Goal: Information Seeking & Learning: Compare options

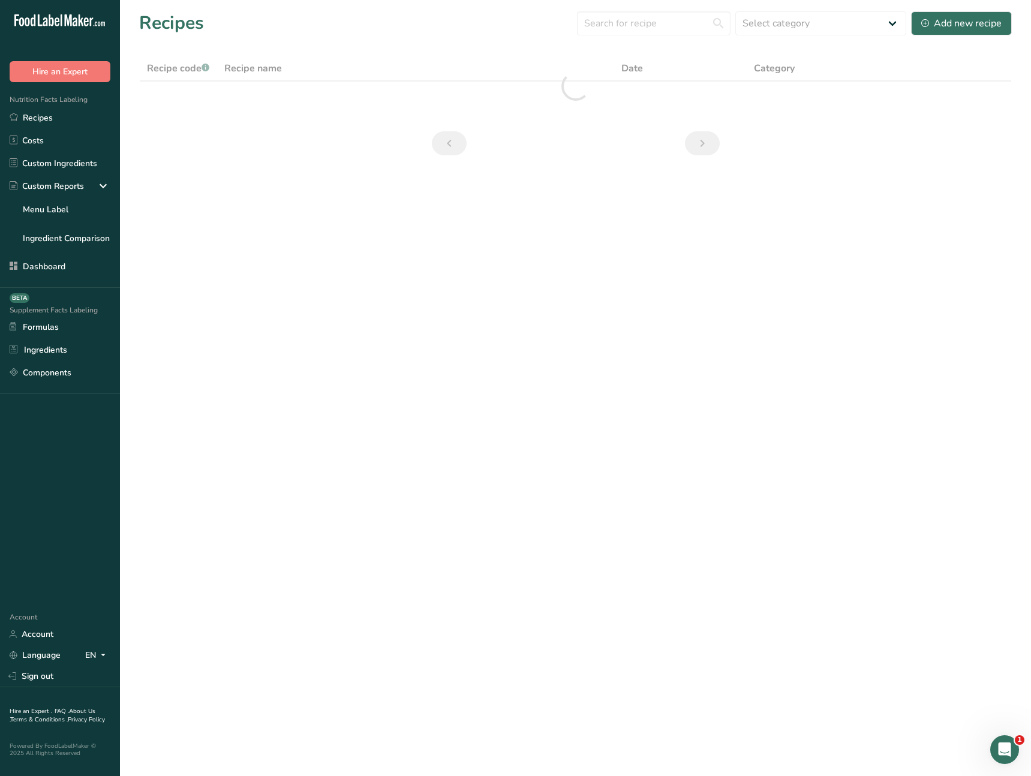
click at [441, 319] on main "Recipes Select category All Baked Goods [GEOGRAPHIC_DATA] Confectionery Cooked …" at bounding box center [515, 388] width 1031 height 776
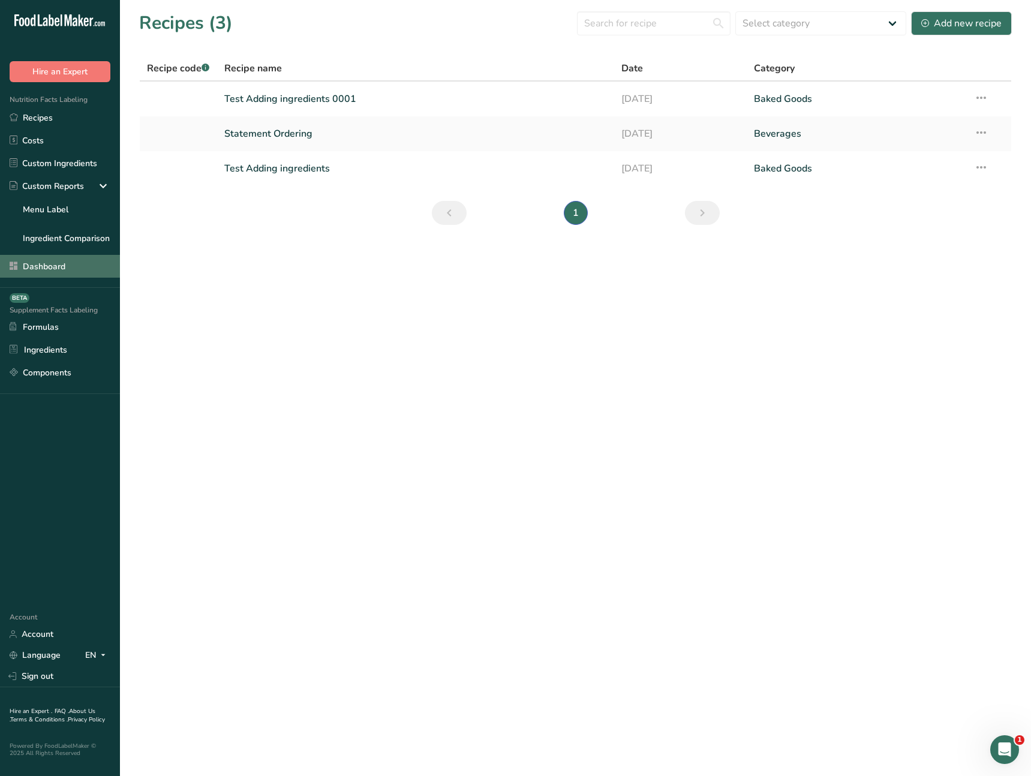
click at [88, 269] on link "Dashboard" at bounding box center [60, 266] width 120 height 23
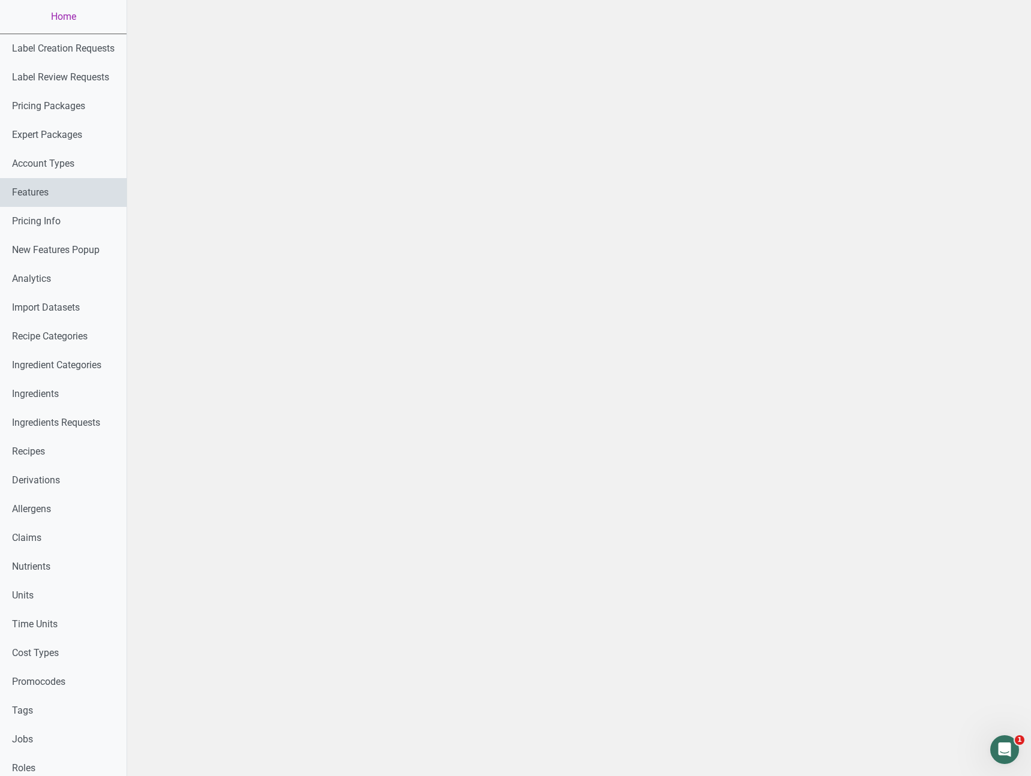
click at [71, 201] on link "Features" at bounding box center [63, 192] width 127 height 29
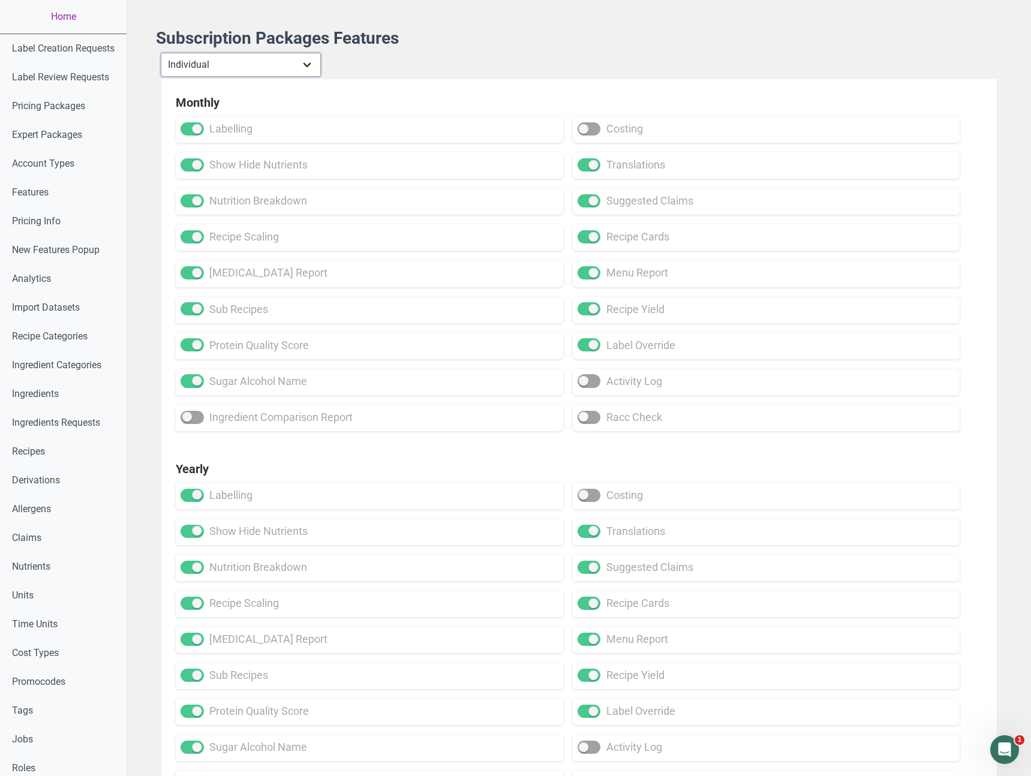
click at [250, 70] on select "Individual Essential Pro Business Old Enterprise 3 Users (799$) Old Enterprise …" at bounding box center [241, 65] width 160 height 24
select select "5"
click at [162, 53] on select "Individual Essential Pro Business Old Enterprise 3 Users (799$) Old Enterprise …" at bounding box center [241, 65] width 160 height 24
checkbox input "true"
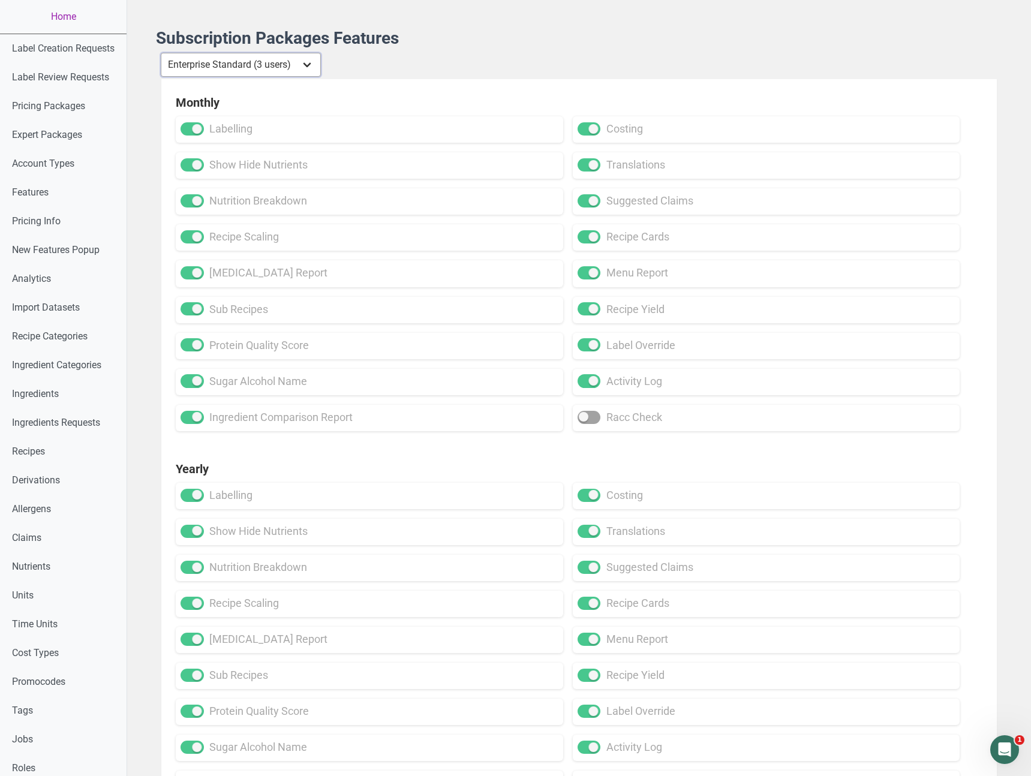
checkbox input "true"
click at [254, 67] on select "Individual Essential Pro Business Old Enterprise 3 Users (799$) Old Enterprise …" at bounding box center [241, 65] width 160 height 24
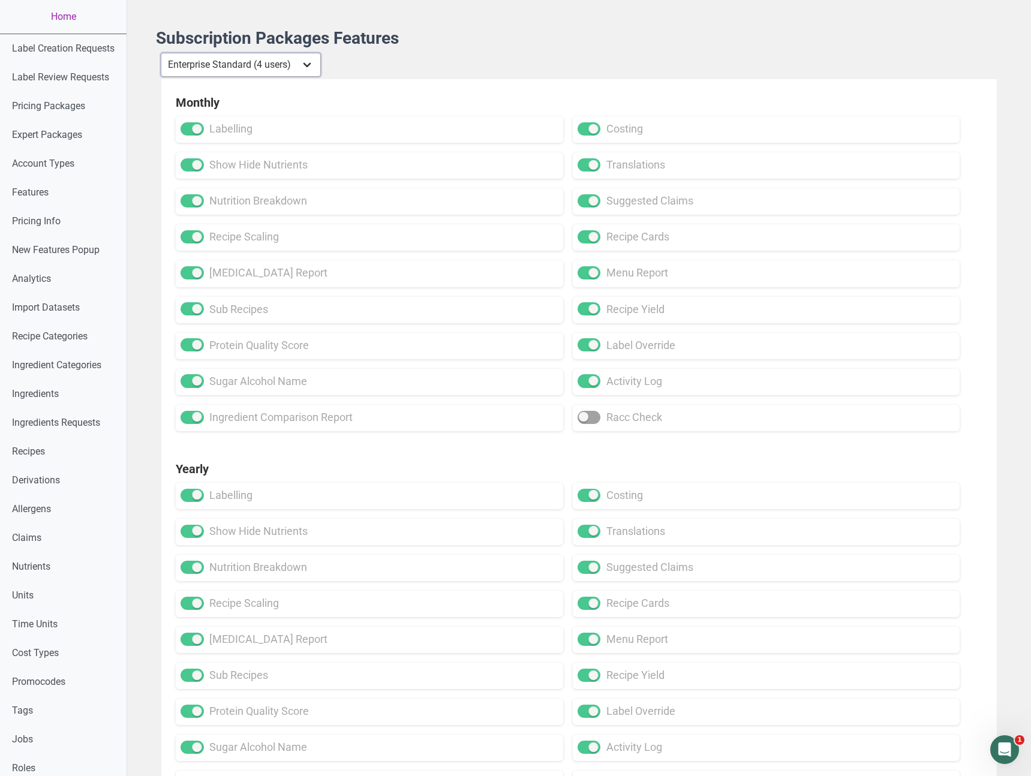
click at [162, 53] on select "Individual Essential Pro Business Old Enterprise 3 Users (799$) Old Enterprise …" at bounding box center [241, 65] width 160 height 24
click at [258, 61] on select "Individual Essential Pro Business Old Enterprise 3 Users (799$) Old Enterprise …" at bounding box center [241, 65] width 160 height 24
click at [162, 53] on select "Individual Essential Pro Business Old Enterprise 3 Users (799$) Old Enterprise …" at bounding box center [241, 65] width 160 height 24
click at [269, 74] on select "Individual Essential Pro Business Old Enterprise 3 Users (799$) Old Enterprise …" at bounding box center [241, 65] width 160 height 24
click at [162, 53] on select "Individual Essential Pro Business Old Enterprise 3 Users (799$) Old Enterprise …" at bounding box center [241, 65] width 160 height 24
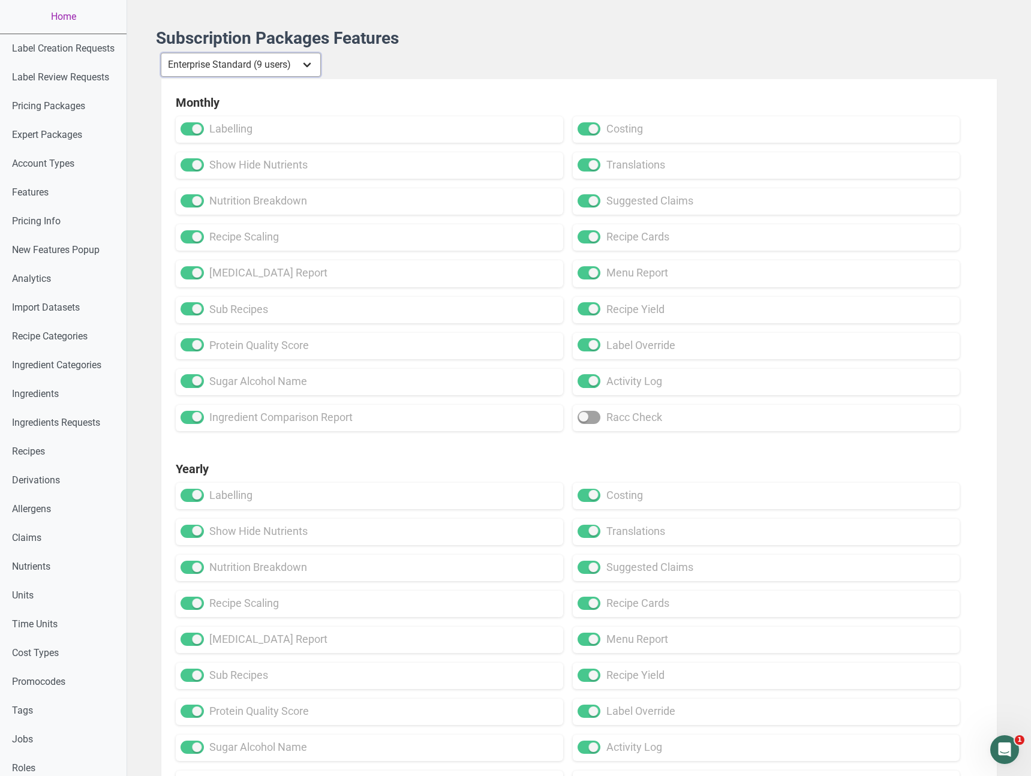
click at [269, 70] on select "Individual Essential Pro Business Old Enterprise 3 Users (799$) Old Enterprise …" at bounding box center [241, 65] width 160 height 24
click at [162, 53] on select "Individual Essential Pro Business Old Enterprise 3 Users (799$) Old Enterprise …" at bounding box center [241, 65] width 160 height 24
click at [278, 71] on select "Individual Essential Pro Business Old Enterprise 3 Users (799$) Old Enterprise …" at bounding box center [241, 65] width 160 height 24
select select "20"
click at [162, 53] on select "Individual Essential Pro Business Old Enterprise 3 Users (799$) Old Enterprise …" at bounding box center [241, 65] width 160 height 24
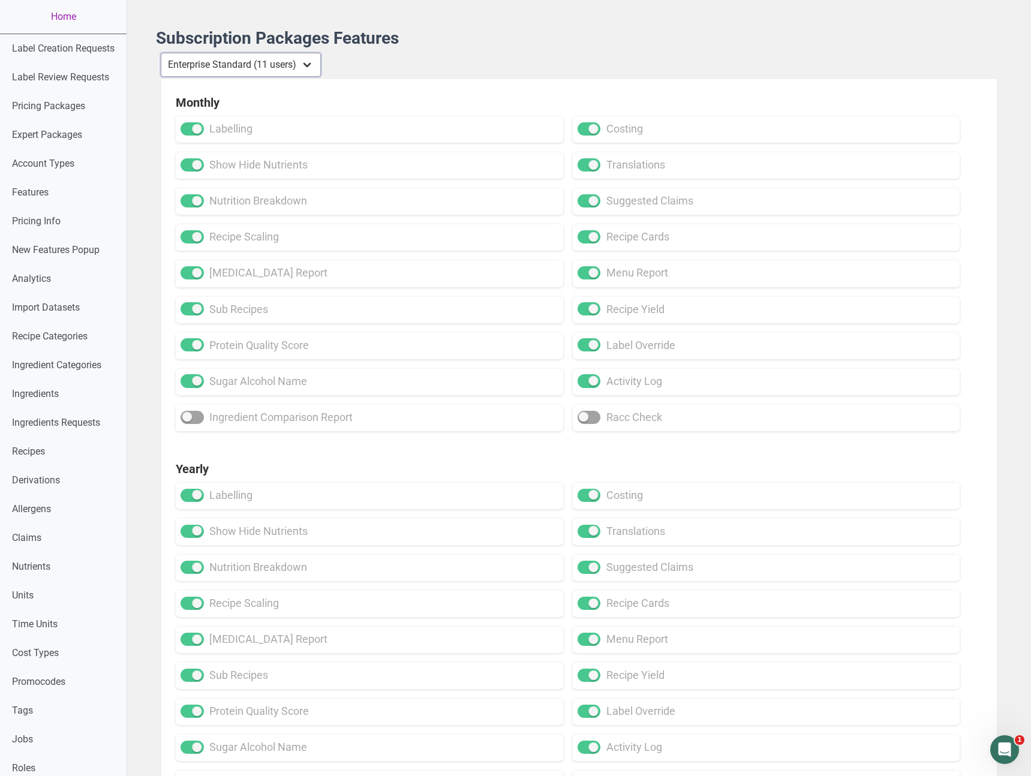
checkbox input "false"
click at [277, 65] on select "Individual Essential Pro Business Old Enterprise 3 Users (799$) Old Enterprise …" at bounding box center [241, 65] width 160 height 24
select select "9"
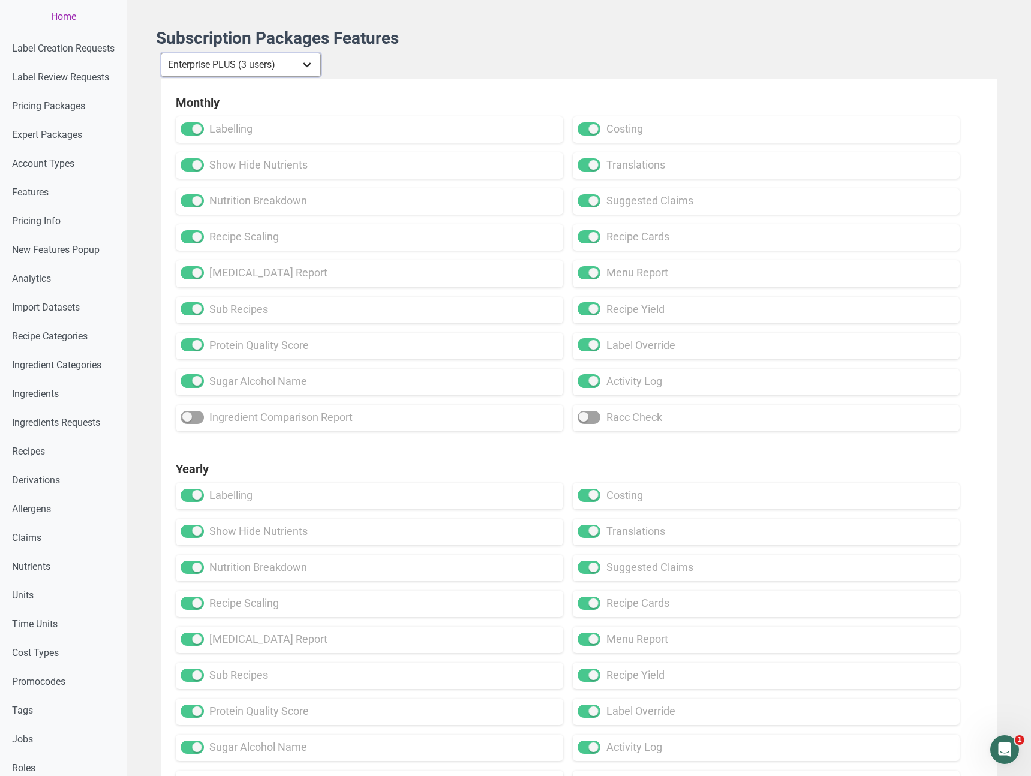
click at [162, 53] on select "Individual Essential Pro Business Old Enterprise 3 Users (799$) Old Enterprise …" at bounding box center [241, 65] width 160 height 24
click at [238, 446] on div "Yearly labelling costing show hide nutrients translations nutrition breakdown s…" at bounding box center [579, 629] width 836 height 367
click at [196, 421] on span at bounding box center [192, 417] width 23 height 13
click at [188, 421] on input "ingredient comparison report" at bounding box center [185, 417] width 8 height 8
checkbox input "true"
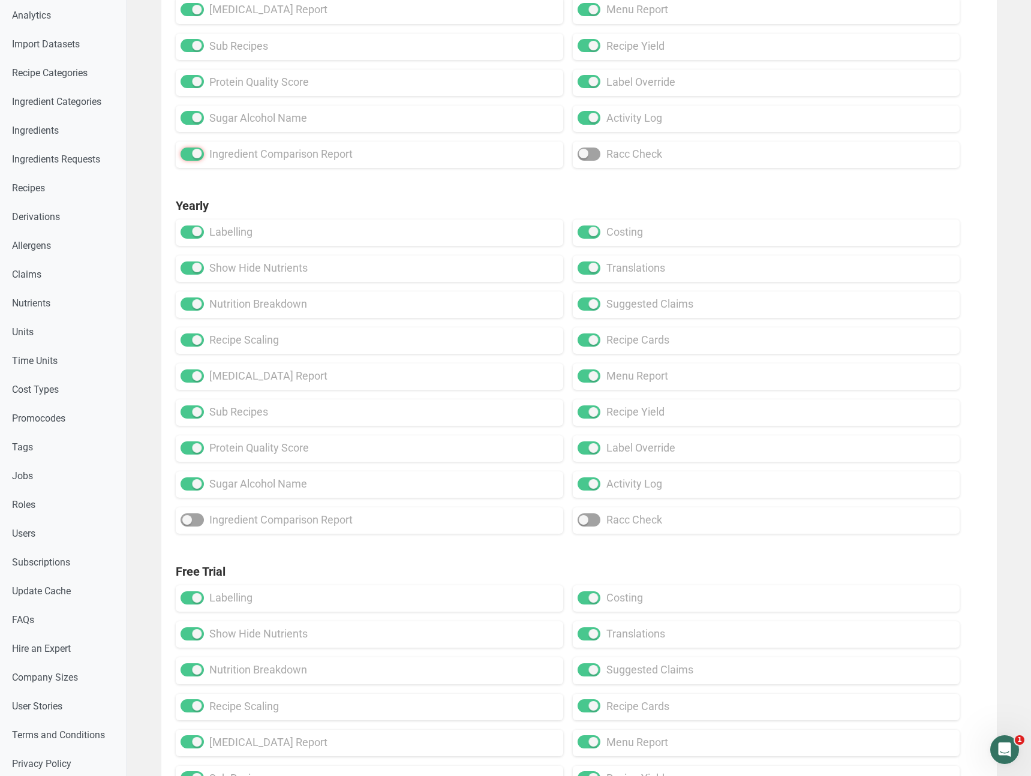
scroll to position [449, 0]
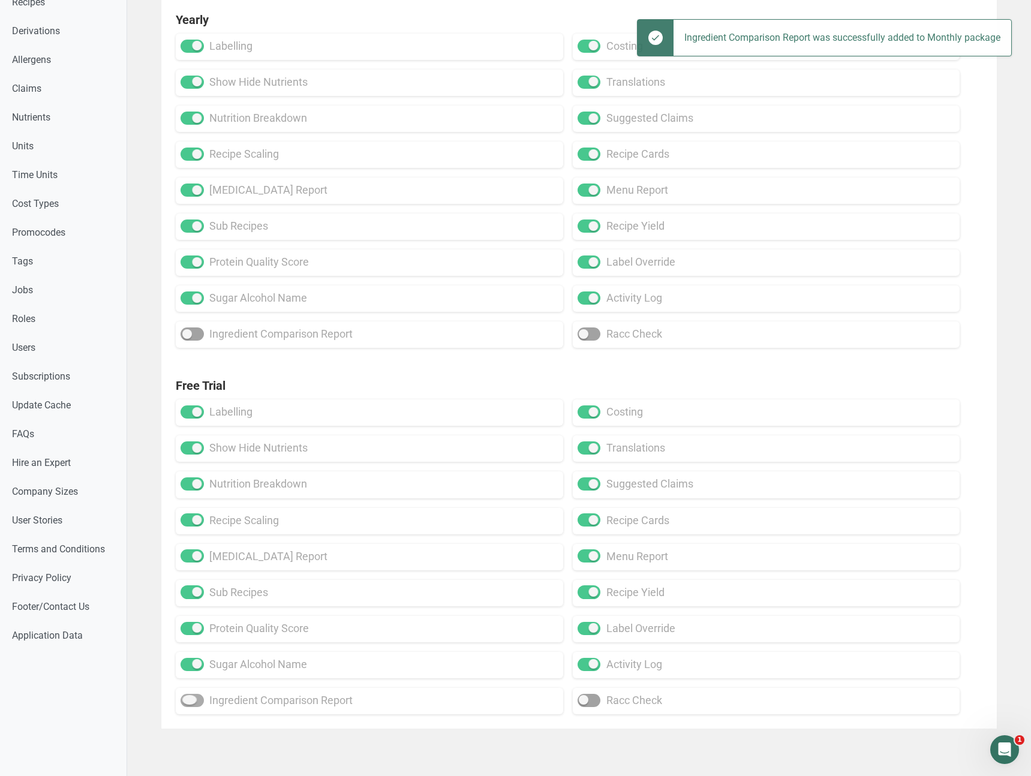
click at [191, 698] on span at bounding box center [192, 700] width 23 height 13
click at [188, 698] on input "ingredient comparison report" at bounding box center [185, 701] width 8 height 8
checkbox input "true"
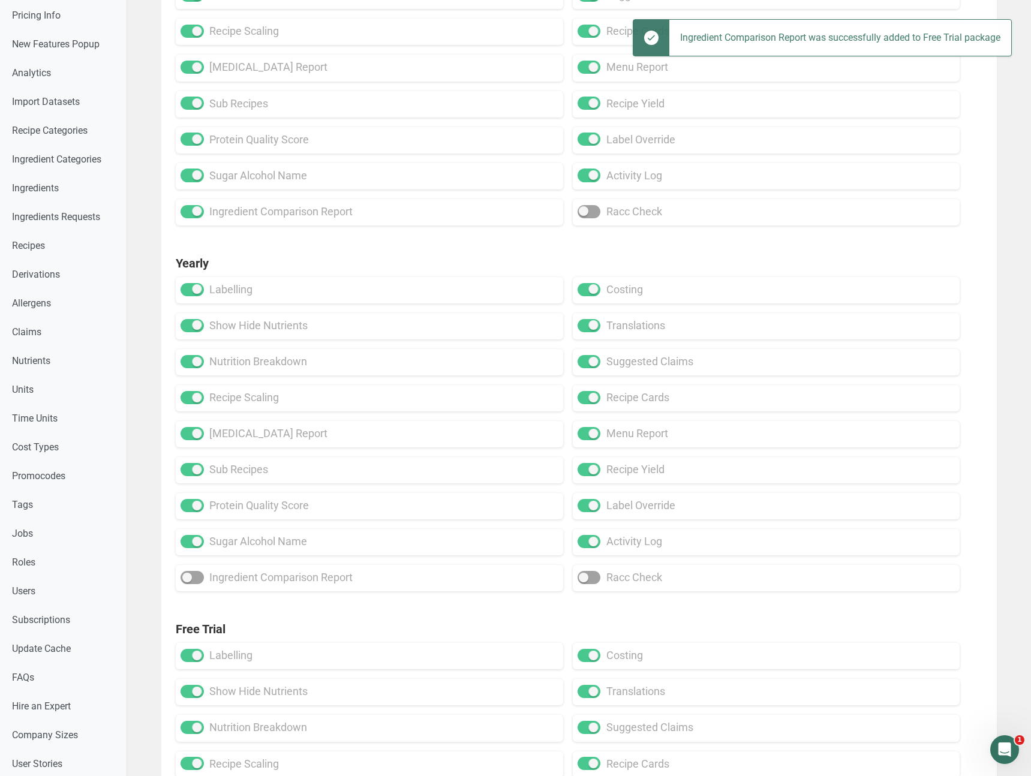
scroll to position [0, 0]
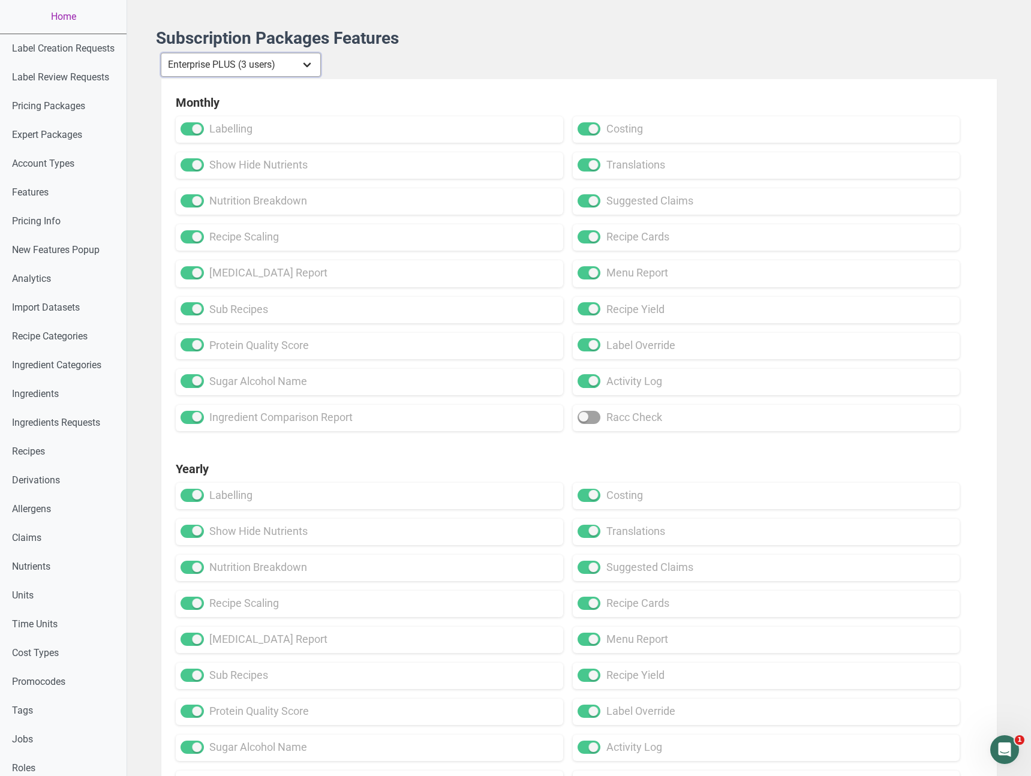
click at [253, 62] on select "Individual Essential Pro Business Old Enterprise 3 Users (799$) Old Enterprise …" at bounding box center [241, 65] width 160 height 24
select select "23"
click at [162, 53] on select "Individual Essential Pro Business Old Enterprise 3 Users (799$) Old Enterprise …" at bounding box center [241, 65] width 160 height 24
checkbox input "true"
click at [262, 68] on select "Individual Essential Pro Business Old Enterprise 3 Users (799$) Old Enterprise …" at bounding box center [241, 65] width 160 height 24
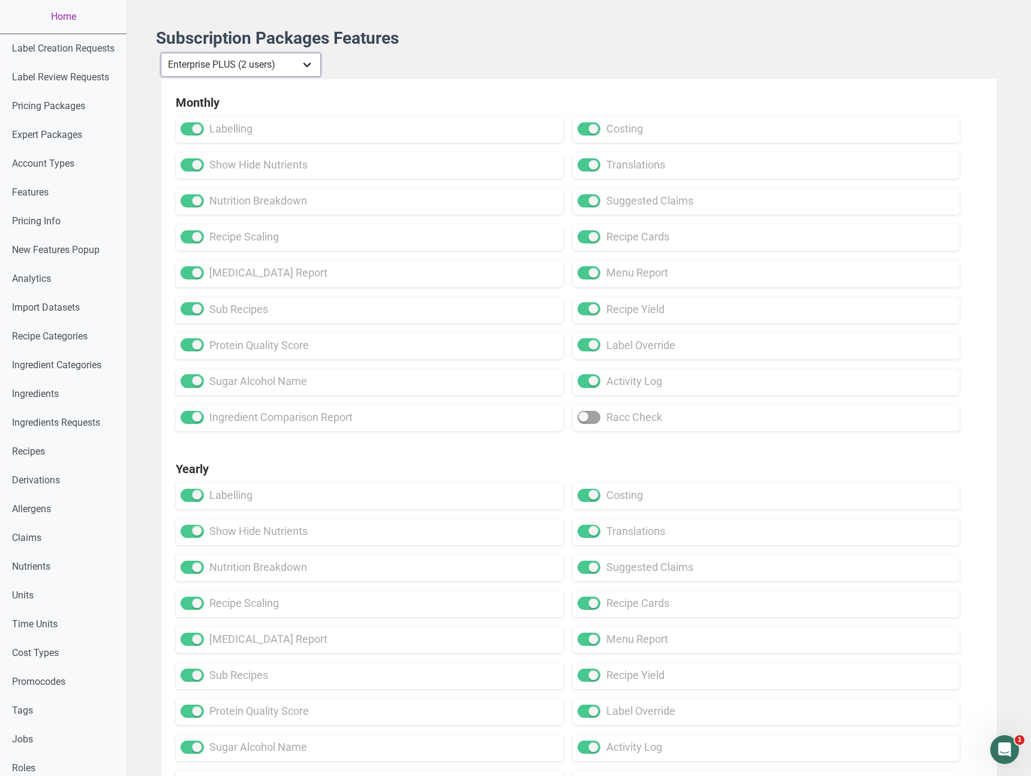
click at [162, 53] on select "Individual Essential Pro Business Old Enterprise 3 Users (799$) Old Enterprise …" at bounding box center [241, 65] width 160 height 24
click at [257, 60] on select "Individual Essential Pro Business Old Enterprise 3 Users (799$) Old Enterprise …" at bounding box center [241, 65] width 160 height 24
select select "9"
click at [162, 53] on select "Individual Essential Pro Business Old Enterprise 3 Users (799$) Old Enterprise …" at bounding box center [241, 65] width 160 height 24
checkbox input "false"
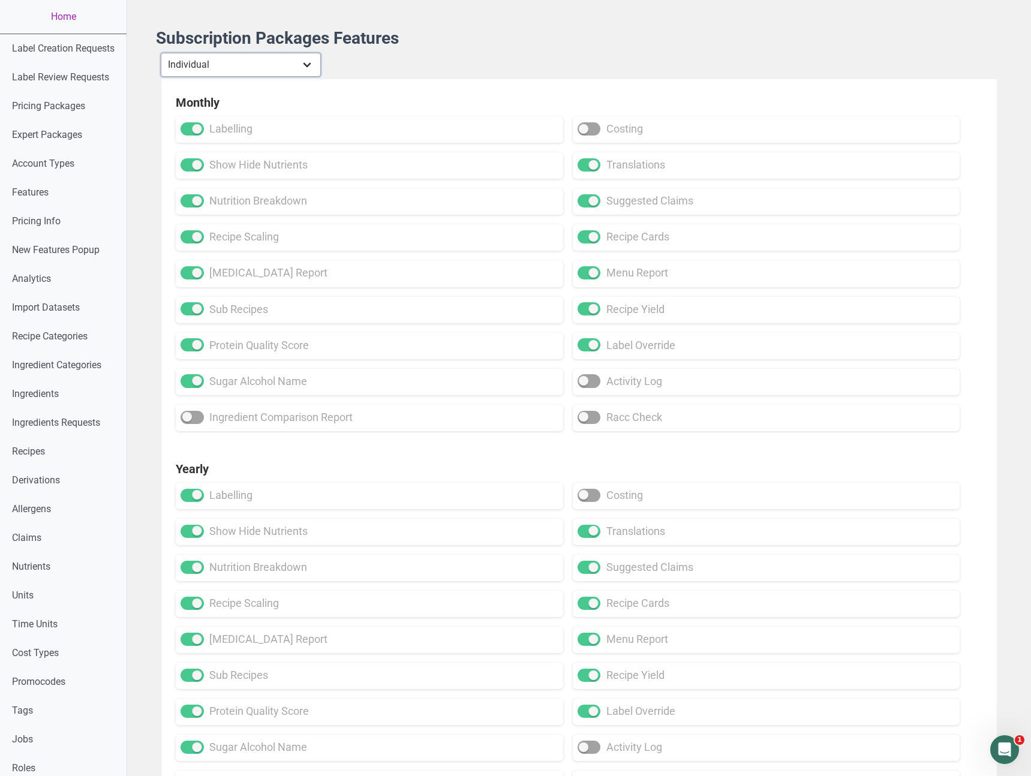
click at [238, 65] on select "Individual Essential Pro Business Old Enterprise 3 Users (799$) Old Enterprise …" at bounding box center [241, 65] width 160 height 24
select select "9"
click at [162, 53] on select "Individual Essential Pro Business Old Enterprise 3 Users (799$) Old Enterprise …" at bounding box center [241, 65] width 160 height 24
checkbox input "true"
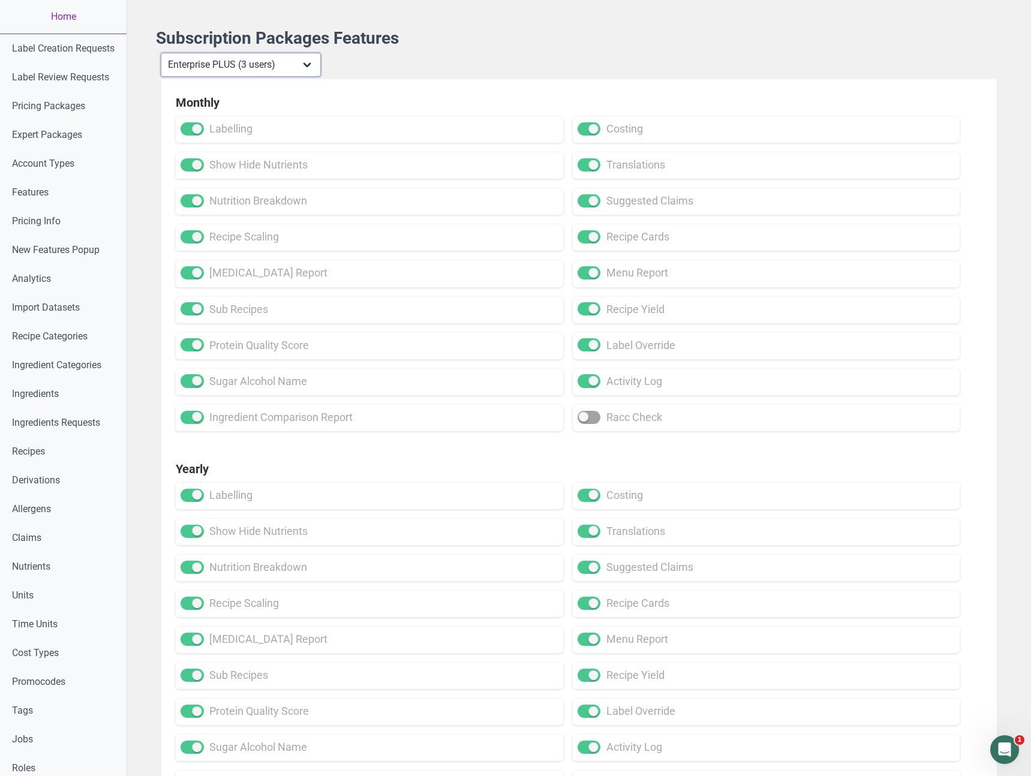
checkbox input "true"
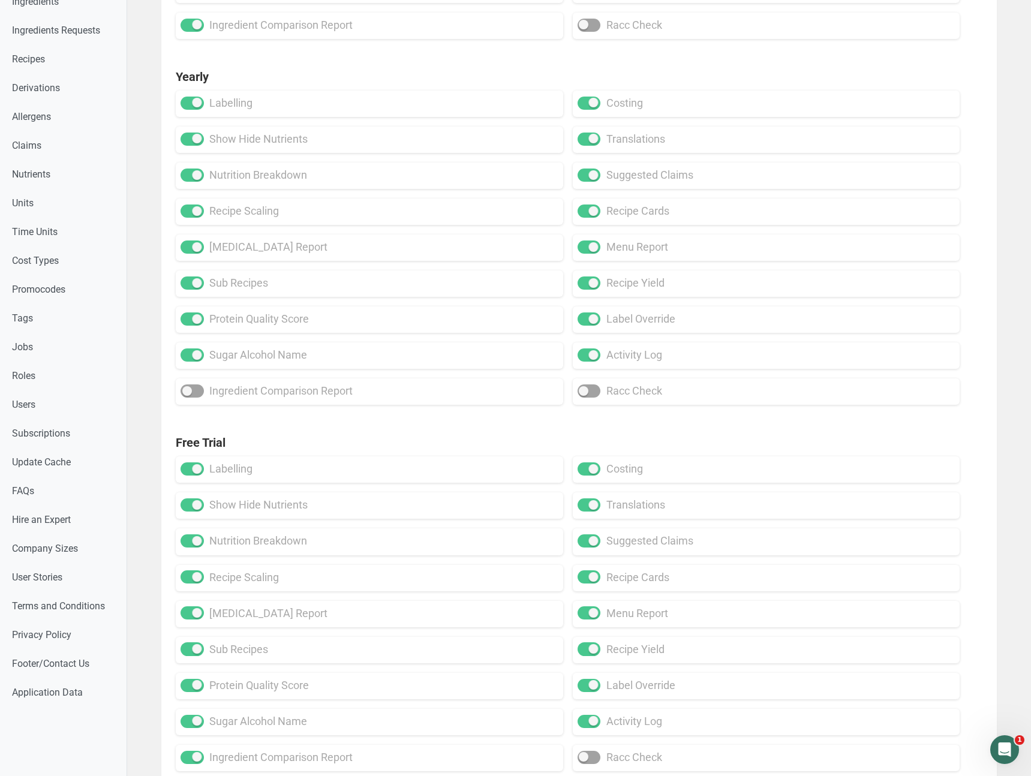
scroll to position [449, 0]
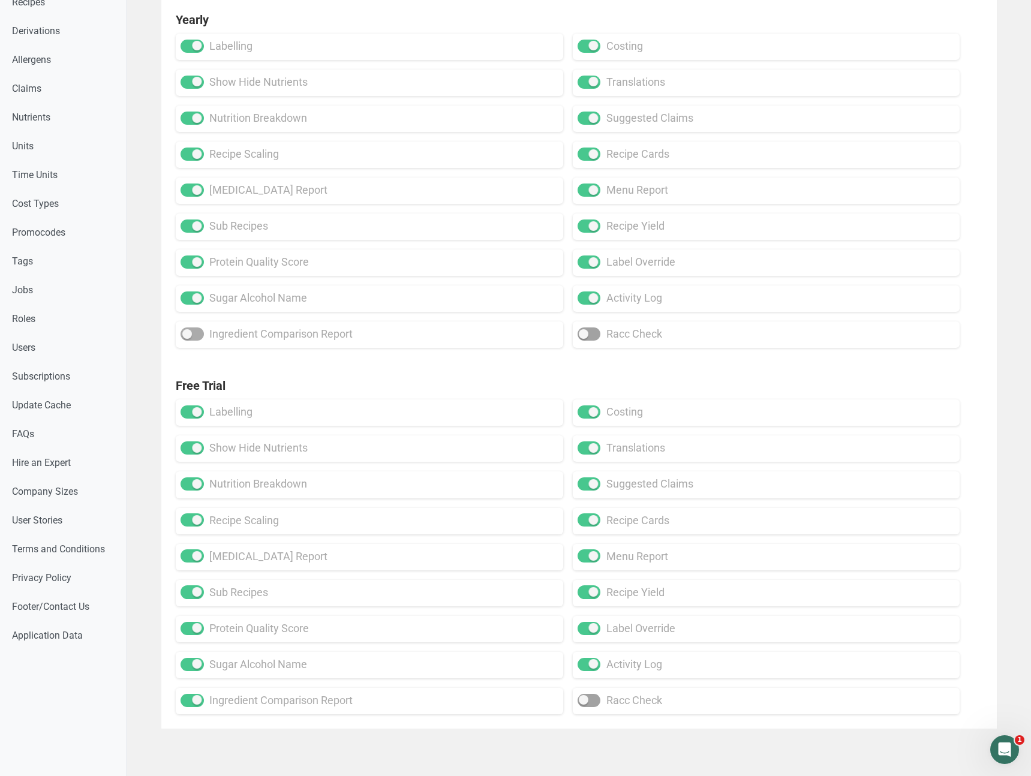
click at [187, 331] on span at bounding box center [192, 334] width 23 height 13
click at [187, 331] on input "ingredient comparison report" at bounding box center [185, 335] width 8 height 8
checkbox input "true"
click at [275, 357] on div "Yearly labelling costing show hide nutrients translations nutrition breakdown s…" at bounding box center [579, 179] width 836 height 367
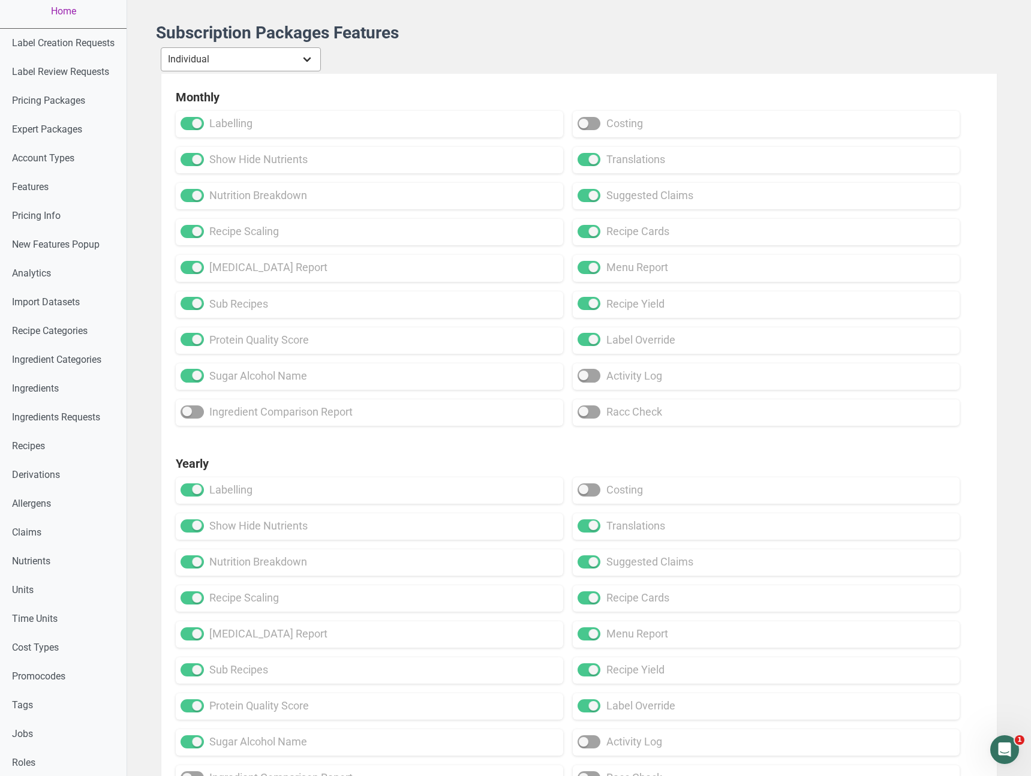
scroll to position [6, 0]
click at [208, 58] on select "Individual Essential Pro Business Old Enterprise 3 Users (799$) Old Enterprise …" at bounding box center [241, 59] width 160 height 24
select select "9"
click at [162, 47] on select "Individual Essential Pro Business Old Enterprise 3 Users (799$) Old Enterprise …" at bounding box center [241, 59] width 160 height 24
checkbox input "true"
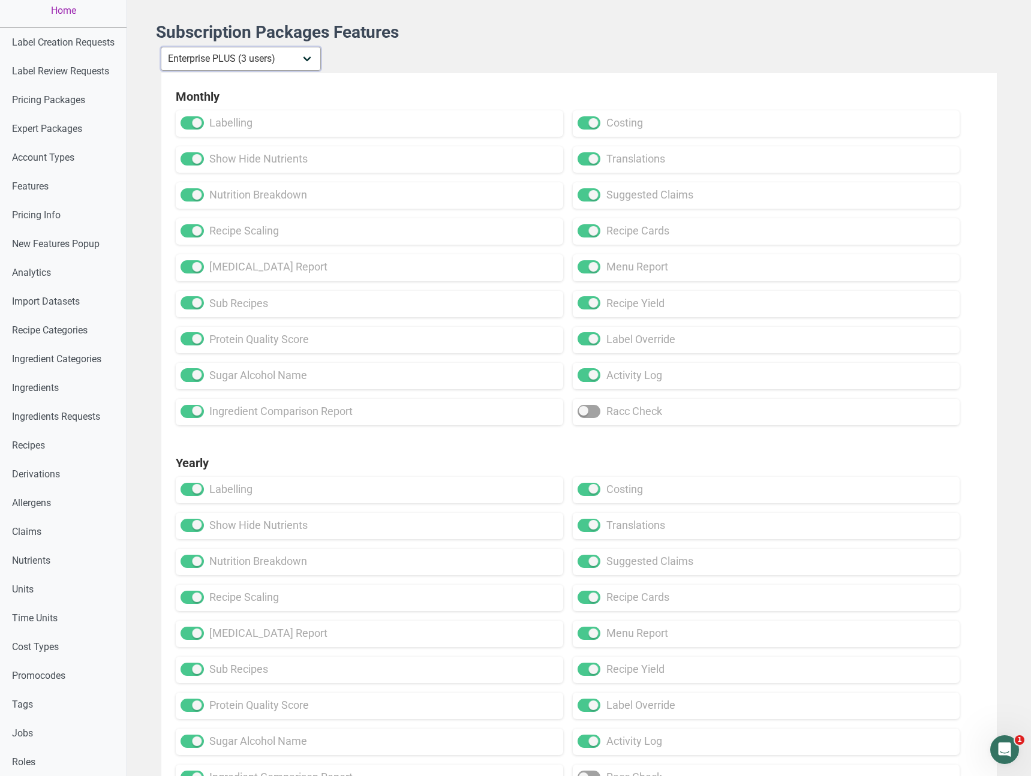
checkbox input "true"
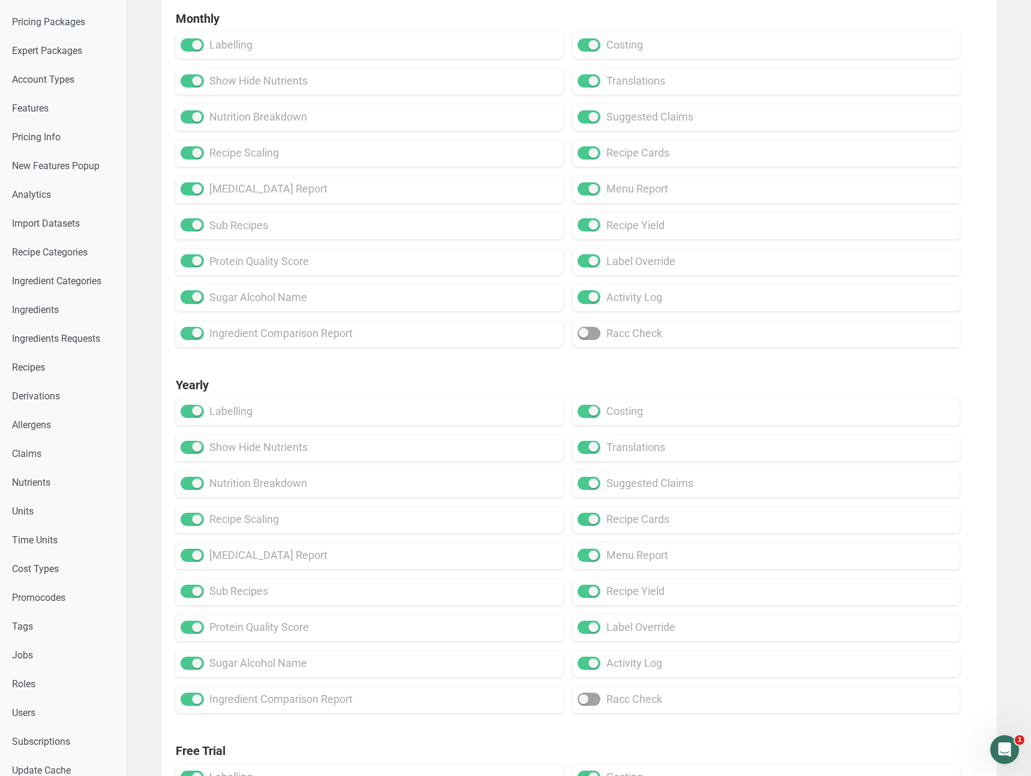
scroll to position [0, 0]
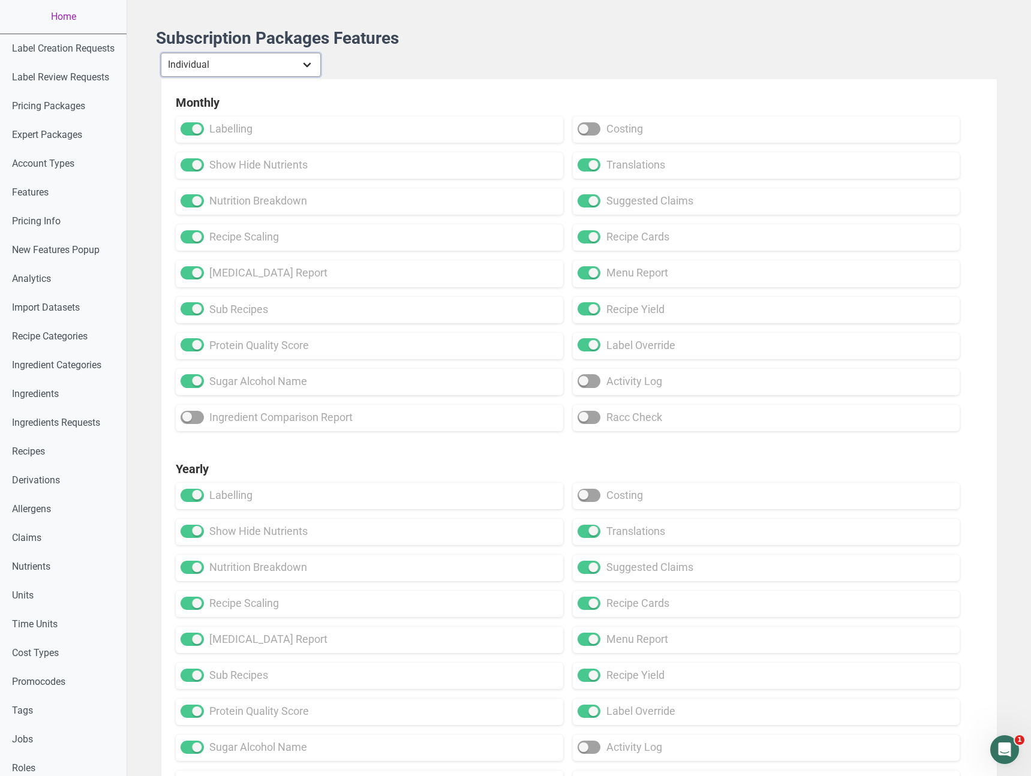
click at [243, 55] on select "Individual Essential Pro Business Old Enterprise 3 Users (799$) Old Enterprise …" at bounding box center [241, 65] width 160 height 24
select select "9"
click at [162, 53] on select "Individual Essential Pro Business Old Enterprise 3 Users (799$) Old Enterprise …" at bounding box center [241, 65] width 160 height 24
checkbox input "true"
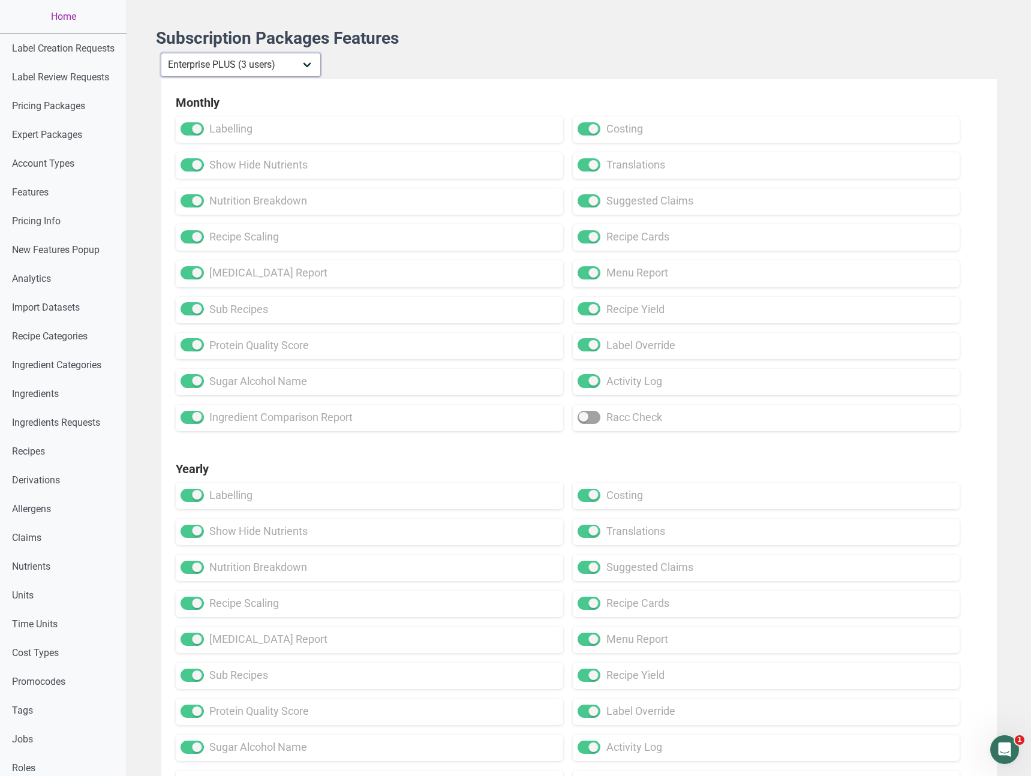
checkbox input "true"
click at [273, 66] on select "Individual Essential Pro Business Old Enterprise 3 Users (799$) Old Enterprise …" at bounding box center [241, 65] width 160 height 24
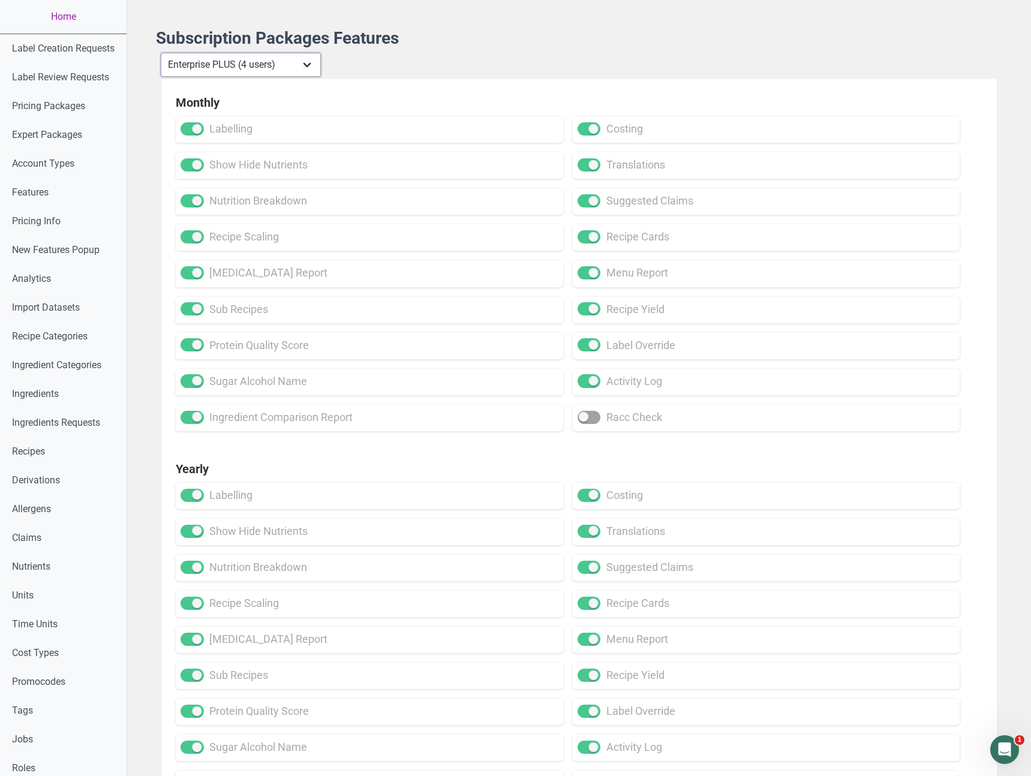
click at [162, 53] on select "Individual Essential Pro Business Old Enterprise 3 Users (799$) Old Enterprise …" at bounding box center [241, 65] width 160 height 24
click at [260, 70] on select "Individual Essential Pro Business Old Enterprise 3 Users (799$) Old Enterprise …" at bounding box center [241, 65] width 160 height 24
click at [162, 53] on select "Individual Essential Pro Business Old Enterprise 3 Users (799$) Old Enterprise …" at bounding box center [241, 65] width 160 height 24
click at [272, 67] on select "Individual Essential Pro Business Old Enterprise 3 Users (799$) Old Enterprise …" at bounding box center [241, 65] width 160 height 24
click at [162, 53] on select "Individual Essential Pro Business Old Enterprise 3 Users (799$) Old Enterprise …" at bounding box center [241, 65] width 160 height 24
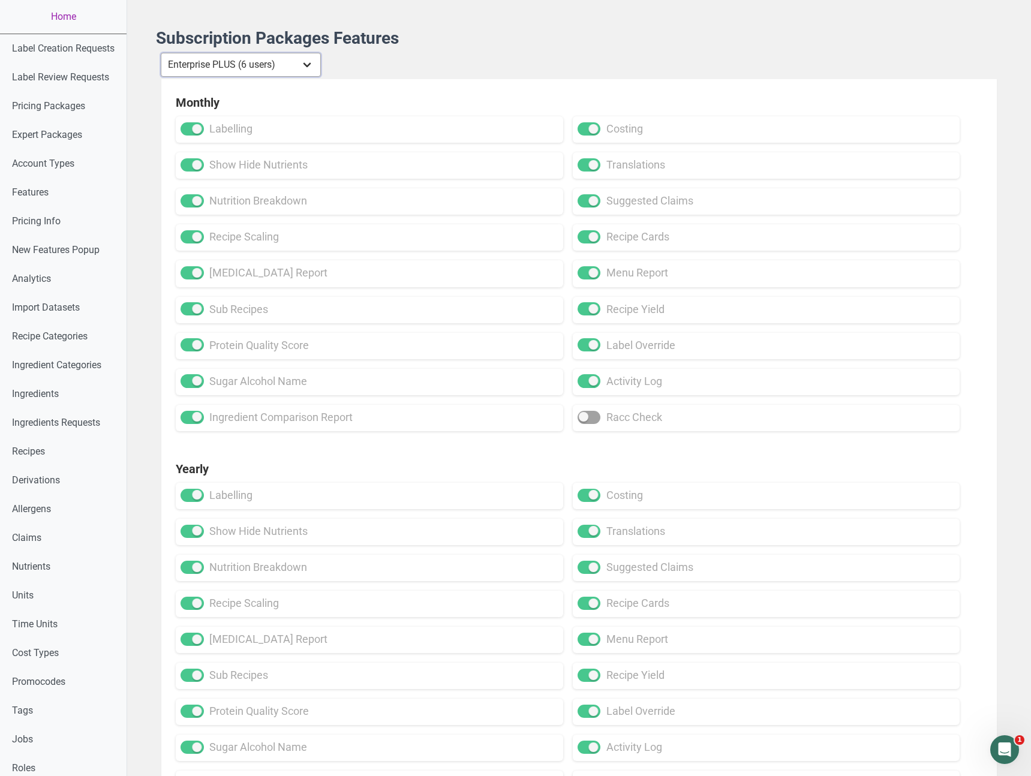
click at [274, 62] on select "Individual Essential Pro Business Old Enterprise 3 Users (799$) Old Enterprise …" at bounding box center [241, 65] width 160 height 24
click at [162, 53] on select "Individual Essential Pro Business Old Enterprise 3 Users (799$) Old Enterprise …" at bounding box center [241, 65] width 160 height 24
click at [280, 68] on select "Individual Essential Pro Business Old Enterprise 3 Users (799$) Old Enterprise …" at bounding box center [241, 65] width 160 height 24
click at [162, 53] on select "Individual Essential Pro Business Old Enterprise 3 Users (799$) Old Enterprise …" at bounding box center [241, 65] width 160 height 24
click at [277, 67] on select "Individual Essential Pro Business Old Enterprise 3 Users (799$) Old Enterprise …" at bounding box center [241, 65] width 160 height 24
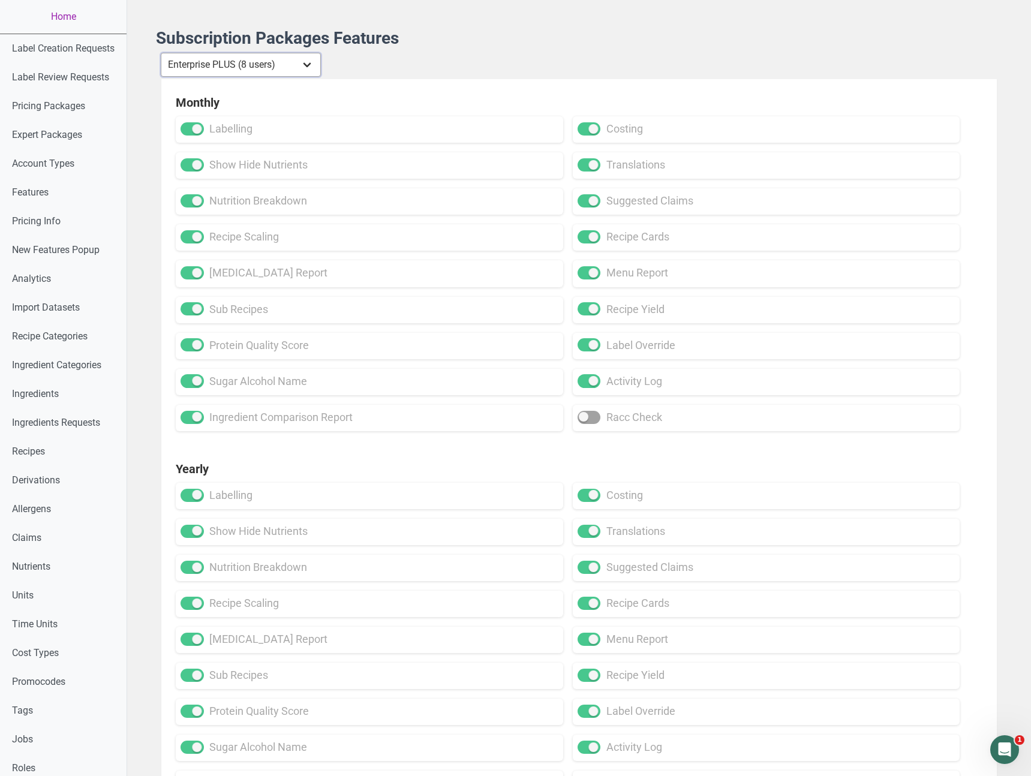
click at [162, 53] on select "Individual Essential Pro Business Old Enterprise 3 Users (799$) Old Enterprise …" at bounding box center [241, 65] width 160 height 24
click at [273, 59] on select "Individual Essential Pro Business Old Enterprise 3 Users (799$) Old Enterprise …" at bounding box center [241, 65] width 160 height 24
click at [162, 53] on select "Individual Essential Pro Business Old Enterprise 3 Users (799$) Old Enterprise …" at bounding box center [241, 65] width 160 height 24
click at [280, 68] on select "Individual Essential Pro Business Old Enterprise 3 Users (799$) Old Enterprise …" at bounding box center [241, 65] width 160 height 24
click at [162, 53] on select "Individual Essential Pro Business Old Enterprise 3 Users (799$) Old Enterprise …" at bounding box center [241, 65] width 160 height 24
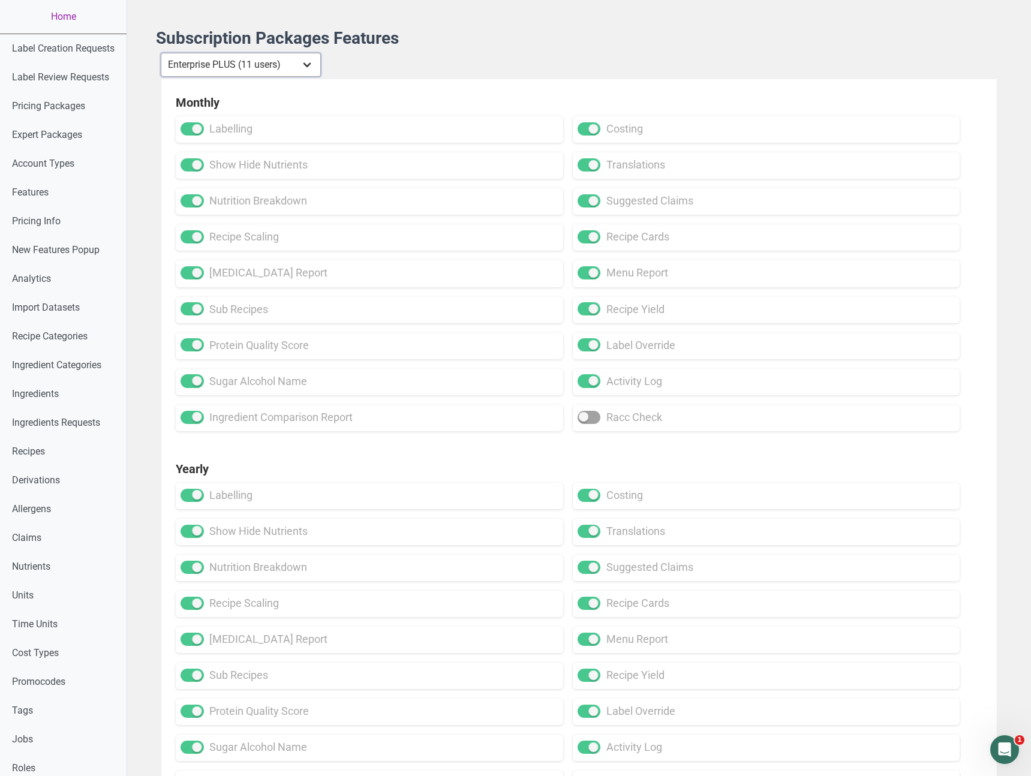
click at [281, 72] on select "Individual Essential Pro Business Old Enterprise 3 Users (799$) Old Enterprise …" at bounding box center [241, 65] width 160 height 24
click at [162, 53] on select "Individual Essential Pro Business Old Enterprise 3 Users (799$) Old Enterprise …" at bounding box center [241, 65] width 160 height 24
click at [283, 82] on div "Monthly labelling costing show hide nutrients translations nutrition breakdown …" at bounding box center [579, 262] width 836 height 367
click at [285, 68] on select "Individual Essential Pro Business Old Enterprise 3 Users (799$) Old Enterprise …" at bounding box center [241, 65] width 160 height 24
click at [162, 53] on select "Individual Essential Pro Business Old Enterprise 3 Users (799$) Old Enterprise …" at bounding box center [241, 65] width 160 height 24
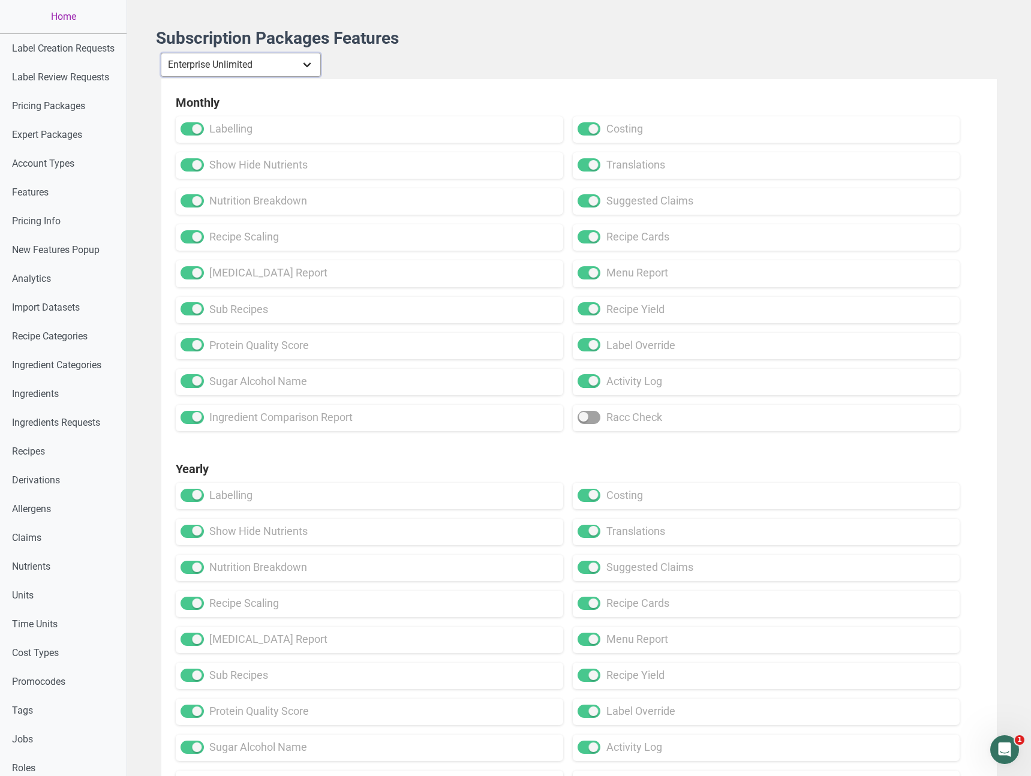
click at [253, 75] on select "Individual Essential Pro Business Old Enterprise 3 Users (799$) Old Enterprise …" at bounding box center [241, 65] width 160 height 24
click at [162, 53] on select "Individual Essential Pro Business Old Enterprise 3 Users (799$) Old Enterprise …" at bounding box center [241, 65] width 160 height 24
select select "20"
click at [162, 53] on select "Individual Essential Pro Business Old Enterprise 3 Users (799$) Old Enterprise …" at bounding box center [241, 65] width 160 height 24
checkbox input "false"
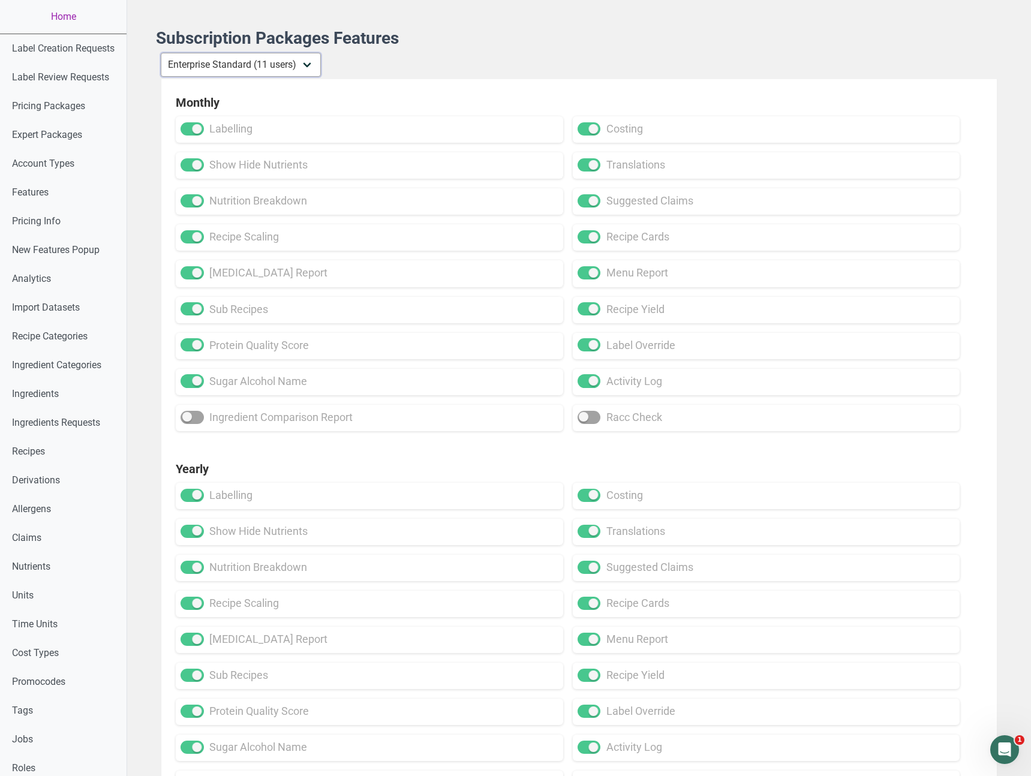
checkbox input "false"
click at [263, 70] on select "Individual Essential Pro Business Old Enterprise 3 Users (799$) Old Enterprise …" at bounding box center [241, 65] width 160 height 24
select select "19"
click at [162, 53] on select "Individual Essential Pro Business Old Enterprise 3 Users (799$) Old Enterprise …" at bounding box center [241, 65] width 160 height 24
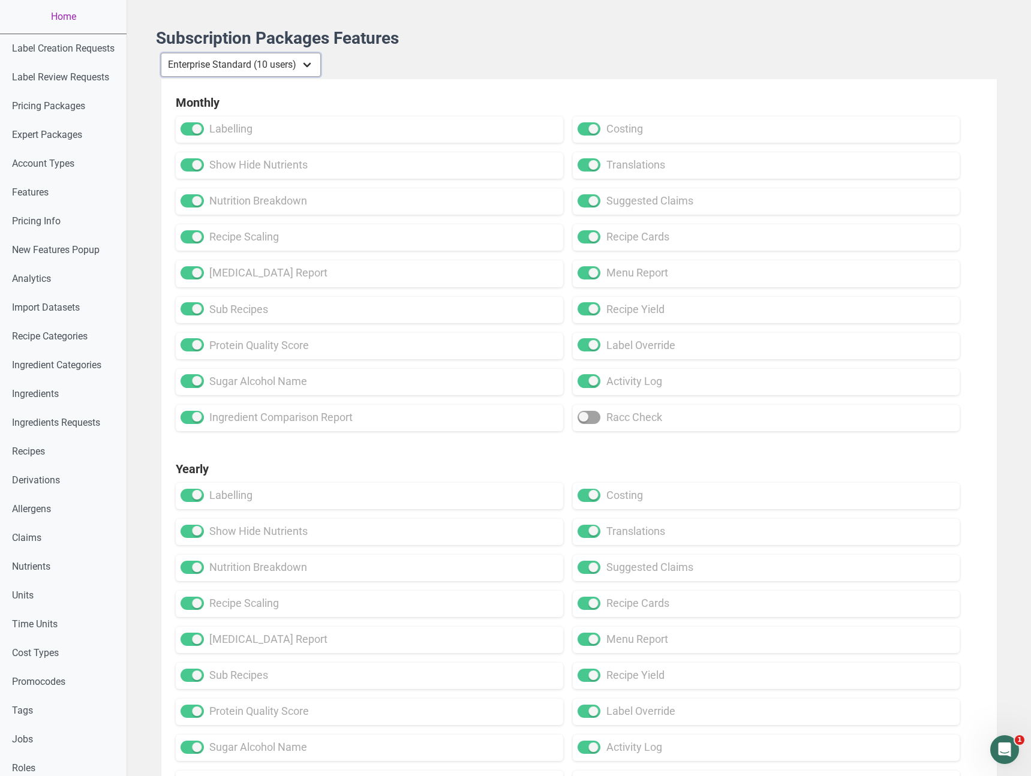
checkbox input "true"
click at [275, 62] on select "Individual Essential Pro Business Old Enterprise 3 Users (799$) Old Enterprise …" at bounding box center [241, 65] width 160 height 24
select select "20"
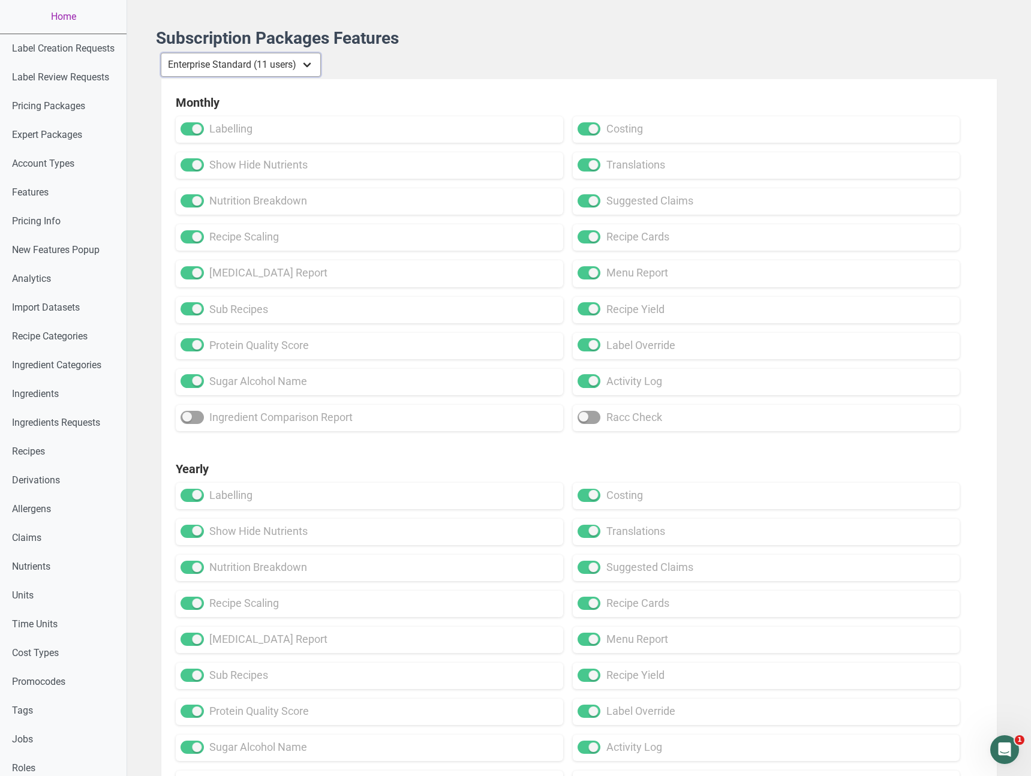
click at [162, 53] on select "Individual Essential Pro Business Old Enterprise 3 Users (799$) Old Enterprise …" at bounding box center [241, 65] width 160 height 24
checkbox input "false"
click at [202, 418] on span at bounding box center [192, 417] width 23 height 13
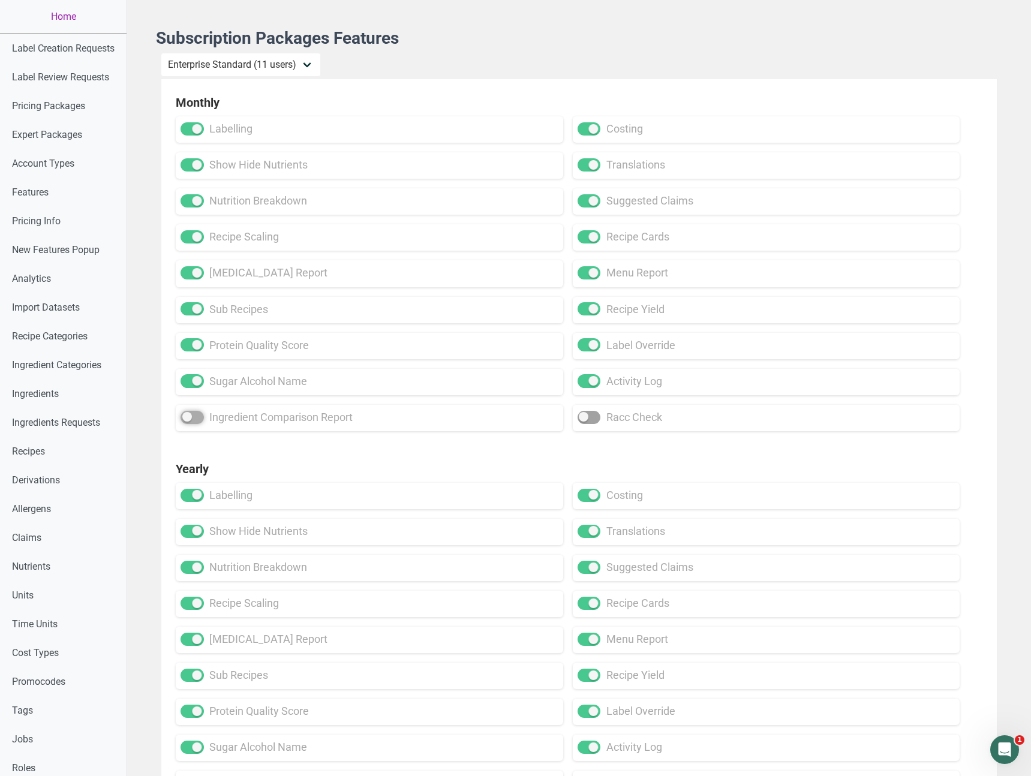
click at [188, 418] on input "ingredient comparison report" at bounding box center [185, 417] width 8 height 8
checkbox input "true"
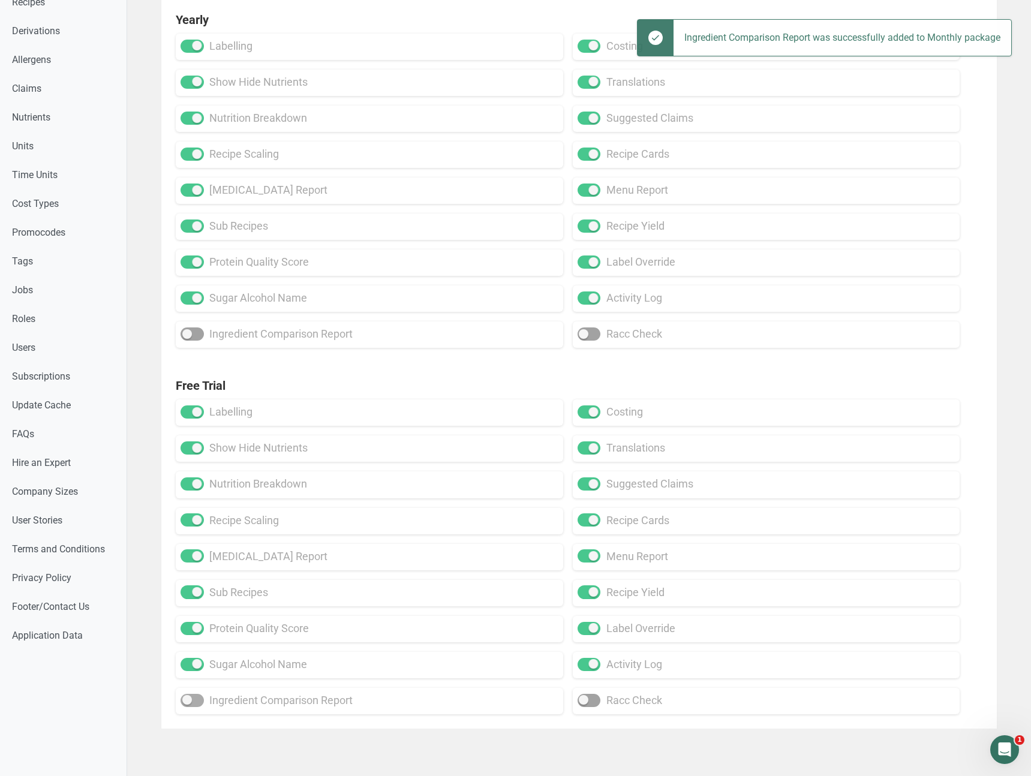
click at [196, 706] on span at bounding box center [192, 700] width 23 height 13
click at [188, 704] on input "ingredient comparison report" at bounding box center [185, 701] width 8 height 8
checkbox input "true"
click at [251, 727] on div "Free Trial labelling costing show hide nutrients translations nutrition breakdo…" at bounding box center [579, 545] width 836 height 367
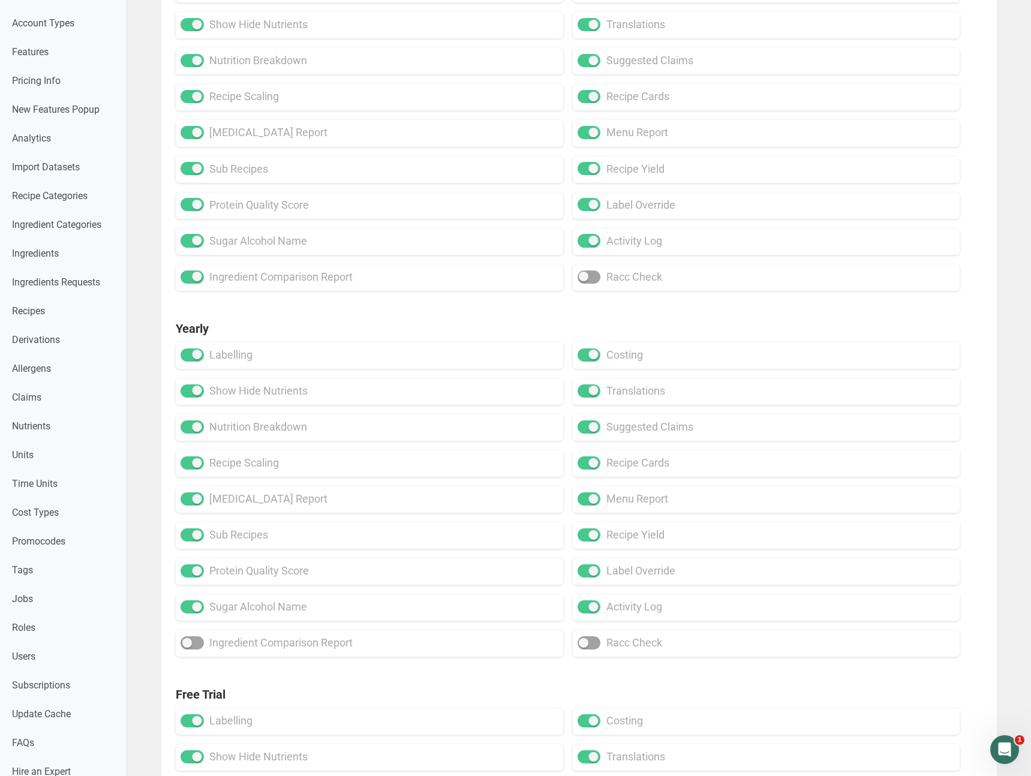
scroll to position [139, 0]
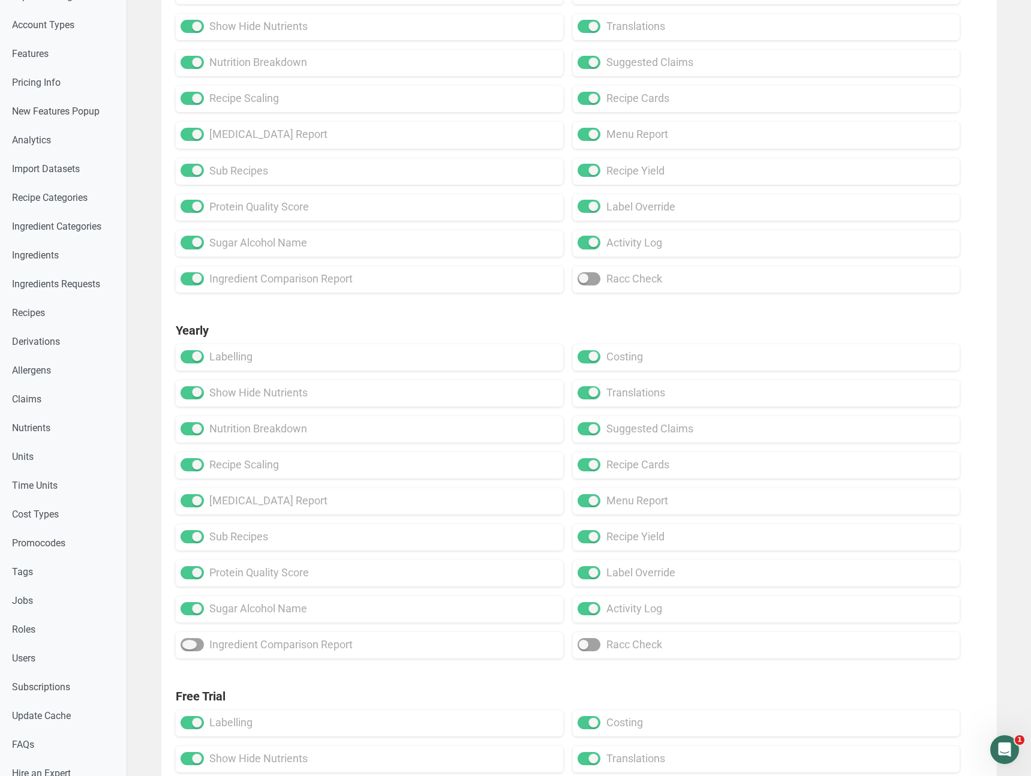
drag, startPoint x: 196, startPoint y: 647, endPoint x: 205, endPoint y: 654, distance: 10.7
click at [196, 647] on span at bounding box center [192, 644] width 23 height 13
click at [188, 647] on input "ingredient comparison report" at bounding box center [185, 645] width 8 height 8
checkbox input "true"
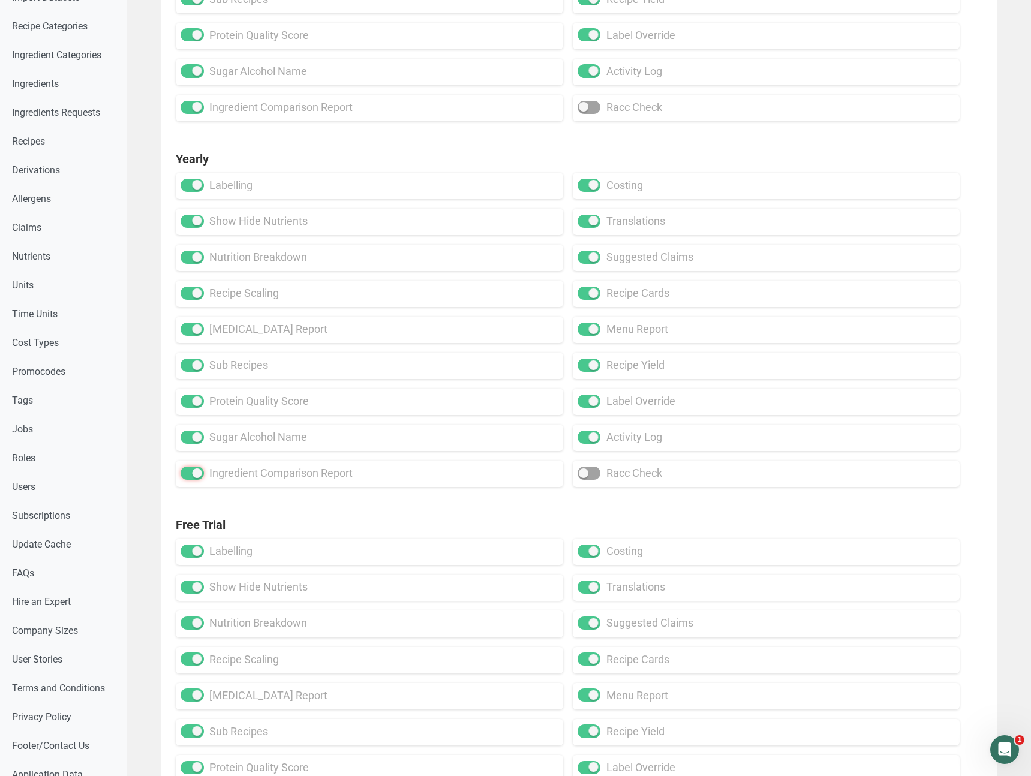
scroll to position [0, 0]
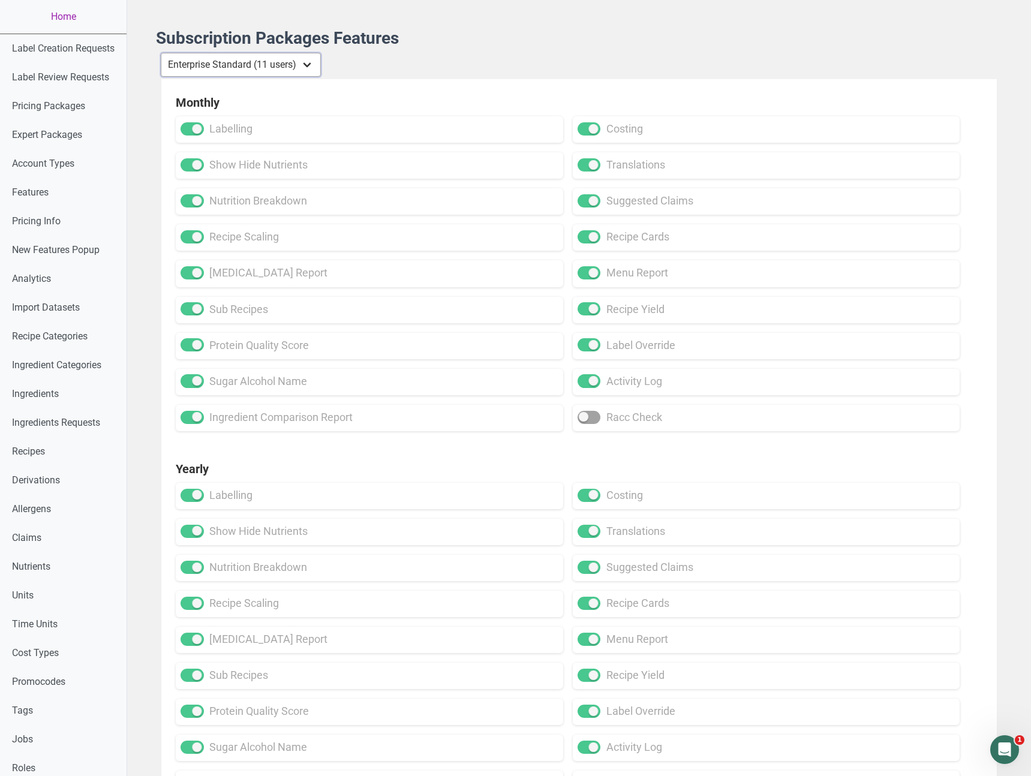
click at [255, 69] on select "Individual Essential Pro Business Old Enterprise 3 Users (799$) Old Enterprise …" at bounding box center [241, 65] width 160 height 24
click at [162, 53] on select "Individual Essential Pro Business Old Enterprise 3 Users (799$) Old Enterprise …" at bounding box center [241, 65] width 160 height 24
click at [250, 64] on select "Individual Essential Pro Business Old Enterprise 3 Users (799$) Old Enterprise …" at bounding box center [241, 65] width 160 height 24
click at [162, 53] on select "Individual Essential Pro Business Old Enterprise 3 Users (799$) Old Enterprise …" at bounding box center [241, 65] width 160 height 24
click at [257, 64] on select "Individual Essential Pro Business Old Enterprise 3 Users (799$) Old Enterprise …" at bounding box center [241, 65] width 160 height 24
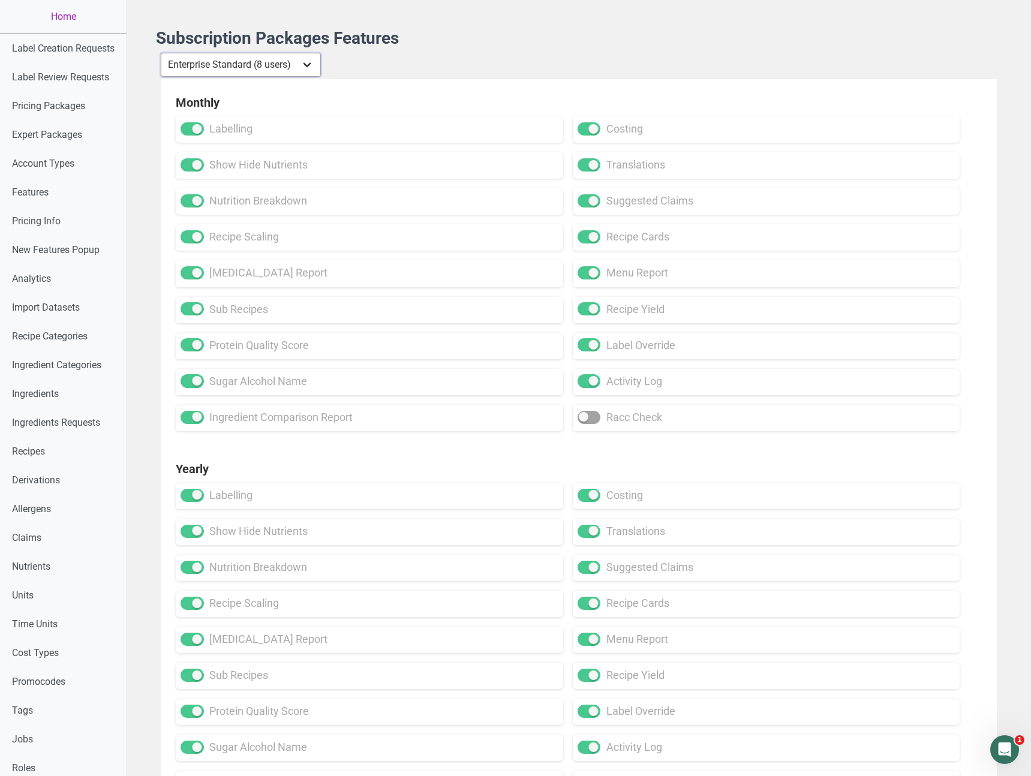
click at [162, 53] on select "Individual Essential Pro Business Old Enterprise 3 Users (799$) Old Enterprise …" at bounding box center [241, 65] width 160 height 24
click at [259, 61] on select "Individual Essential Pro Business Old Enterprise 3 Users (799$) Old Enterprise …" at bounding box center [241, 65] width 160 height 24
click at [162, 53] on select "Individual Essential Pro Business Old Enterprise 3 Users (799$) Old Enterprise …" at bounding box center [241, 65] width 160 height 24
click at [268, 49] on div "Subscription Packages Features Individual Essential Pro Business Old Enterprise…" at bounding box center [579, 604] width 847 height 1150
click at [263, 56] on select "Individual Essential Pro Business Old Enterprise 3 Users (799$) Old Enterprise …" at bounding box center [241, 65] width 160 height 24
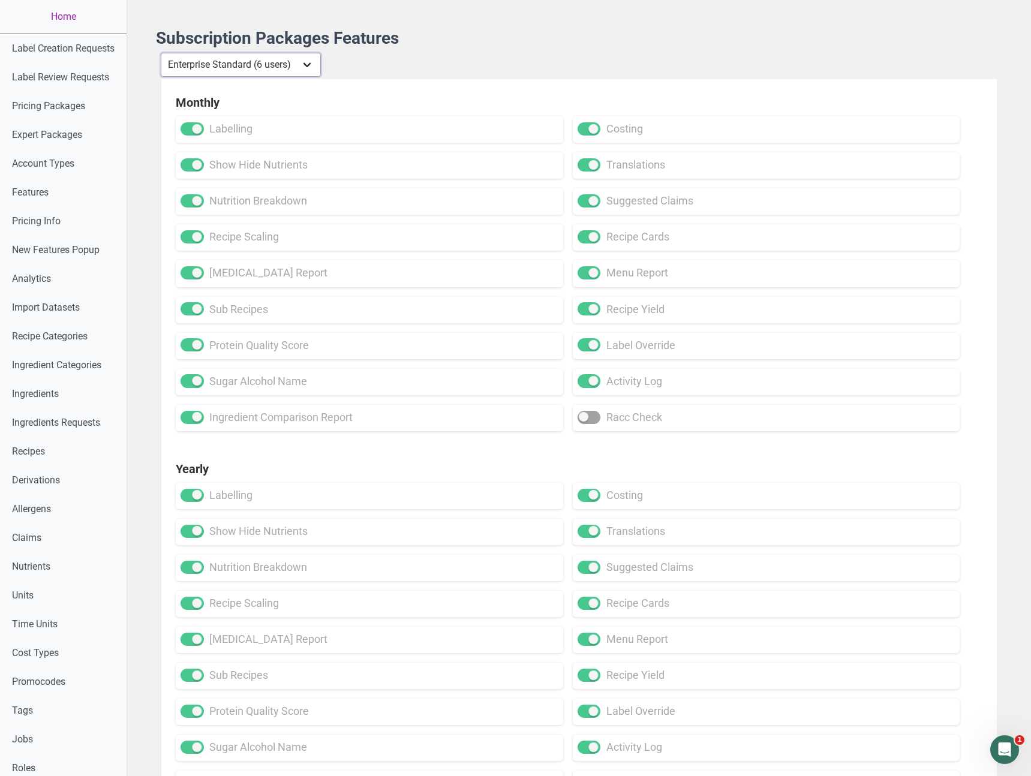
click at [162, 53] on select "Individual Essential Pro Business Old Enterprise 3 Users (799$) Old Enterprise …" at bounding box center [241, 65] width 160 height 24
click at [263, 63] on select "Individual Essential Pro Business Old Enterprise 3 Users (799$) Old Enterprise …" at bounding box center [241, 65] width 160 height 24
click at [162, 53] on select "Individual Essential Pro Business Old Enterprise 3 Users (799$) Old Enterprise …" at bounding box center [241, 65] width 160 height 24
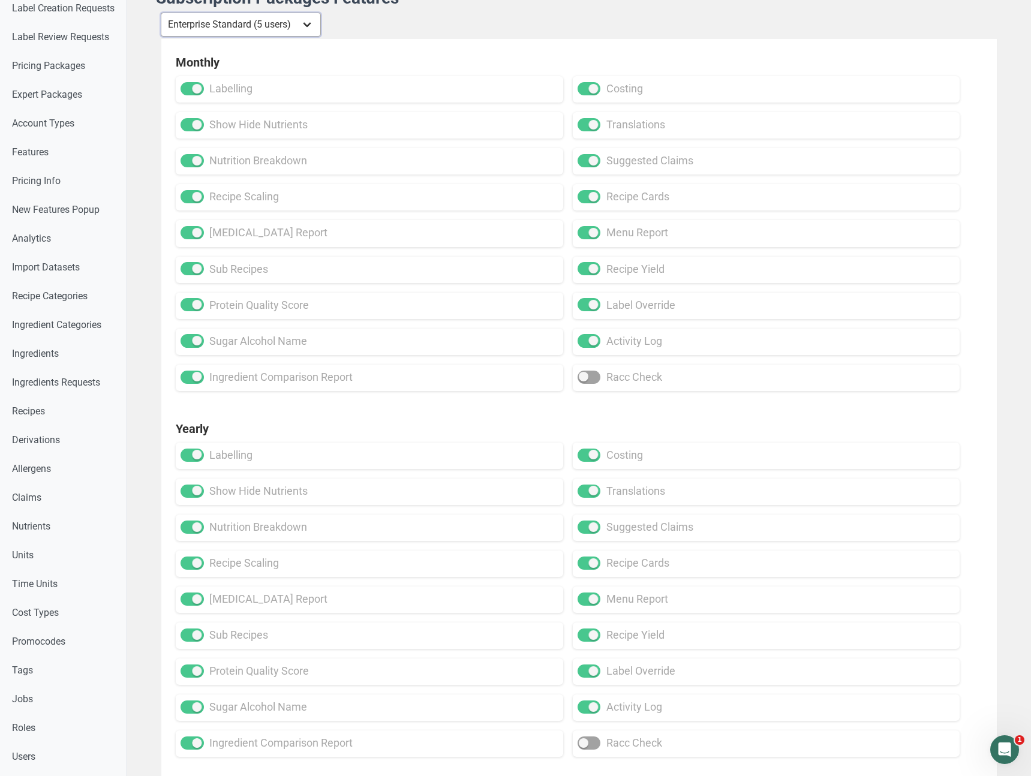
scroll to position [9, 0]
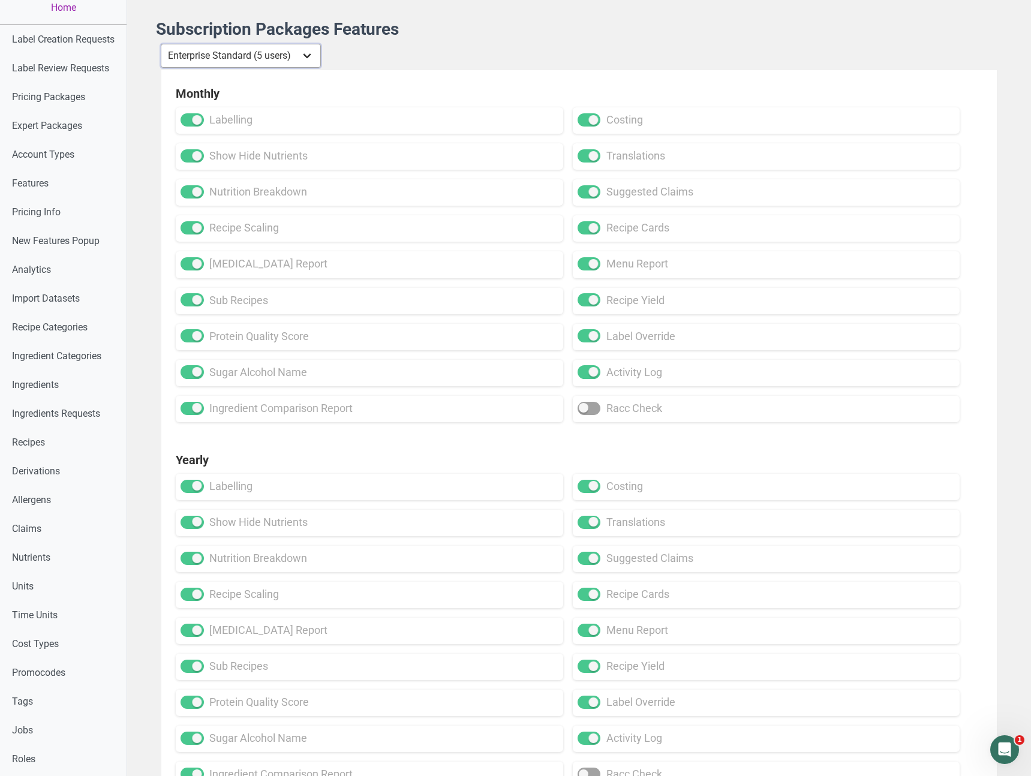
click at [254, 63] on select "Individual Essential Pro Business Old Enterprise 3 Users (799$) Old Enterprise …" at bounding box center [241, 56] width 160 height 24
click at [162, 44] on select "Individual Essential Pro Business Old Enterprise 3 Users (799$) Old Enterprise …" at bounding box center [241, 56] width 160 height 24
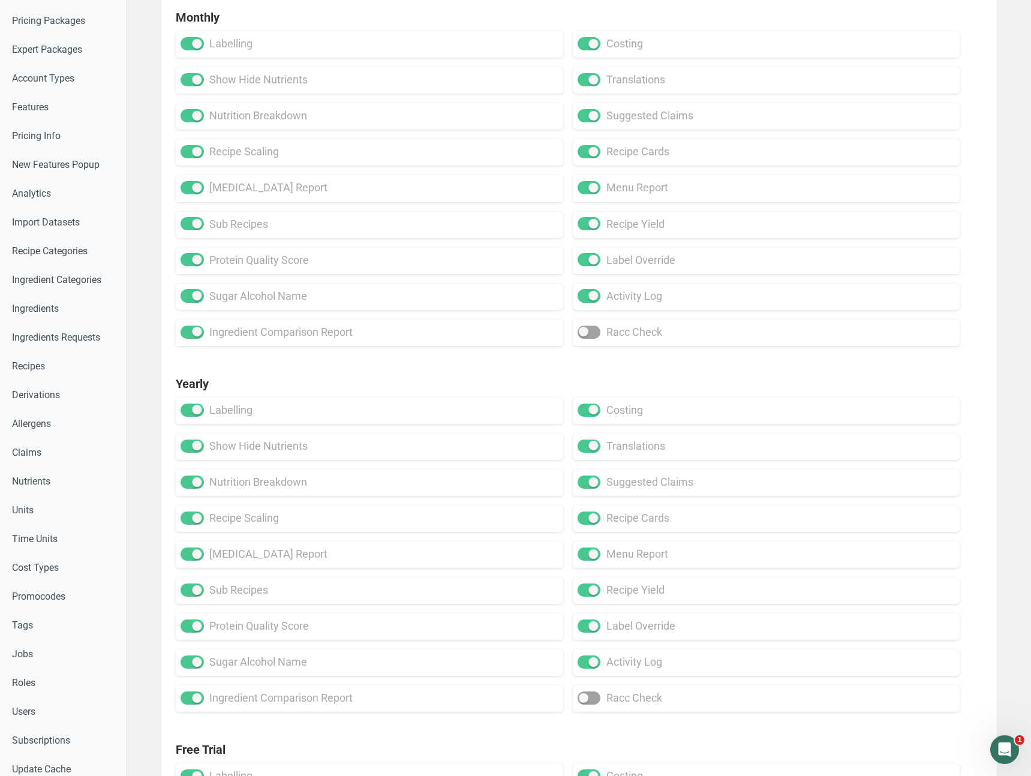
scroll to position [43, 0]
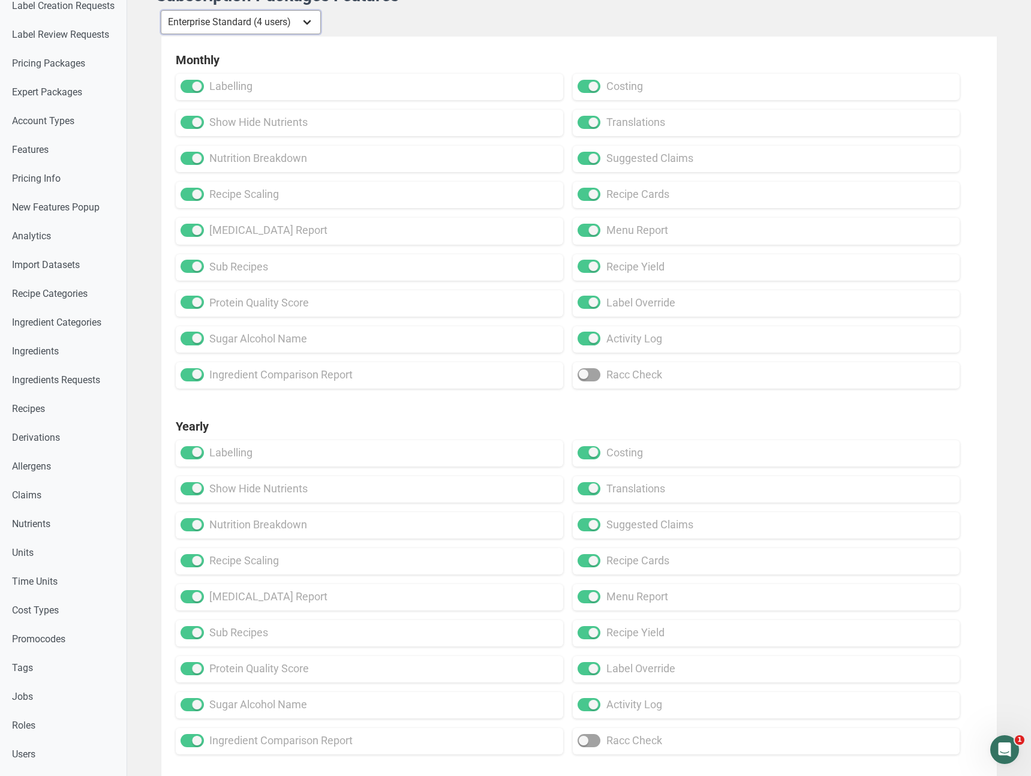
click at [270, 30] on select "Individual Essential Pro Business Old Enterprise 3 Users (799$) Old Enterprise …" at bounding box center [241, 22] width 160 height 24
click at [162, 10] on select "Individual Essential Pro Business Old Enterprise 3 Users (799$) Old Enterprise …" at bounding box center [241, 22] width 160 height 24
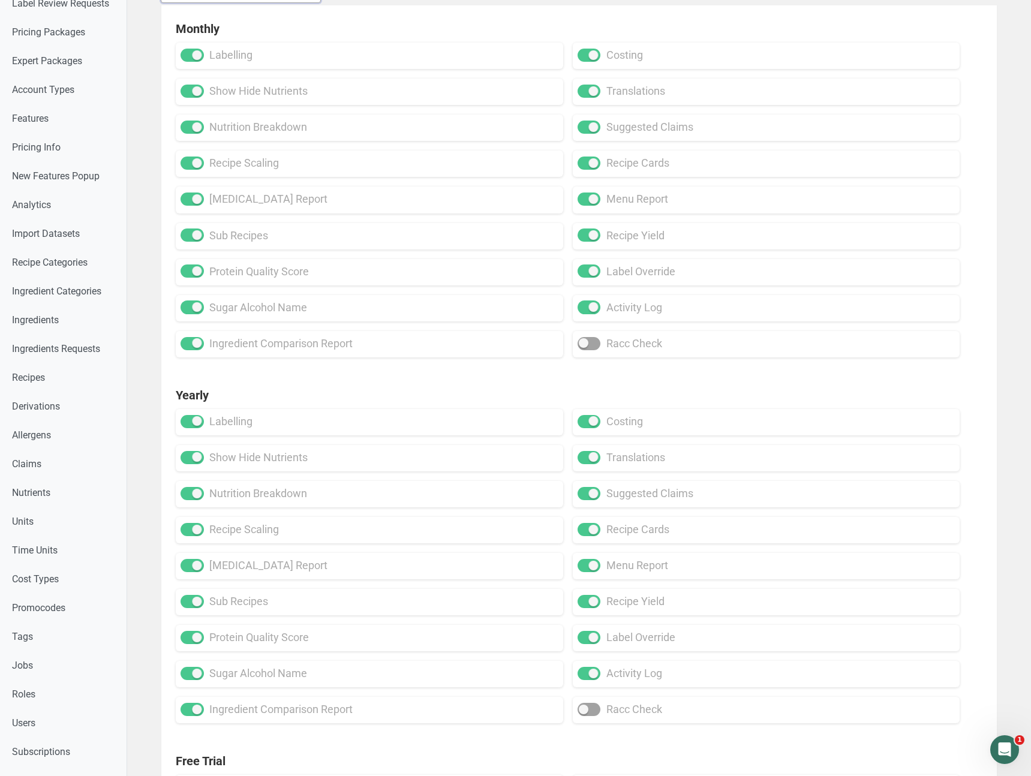
scroll to position [0, 0]
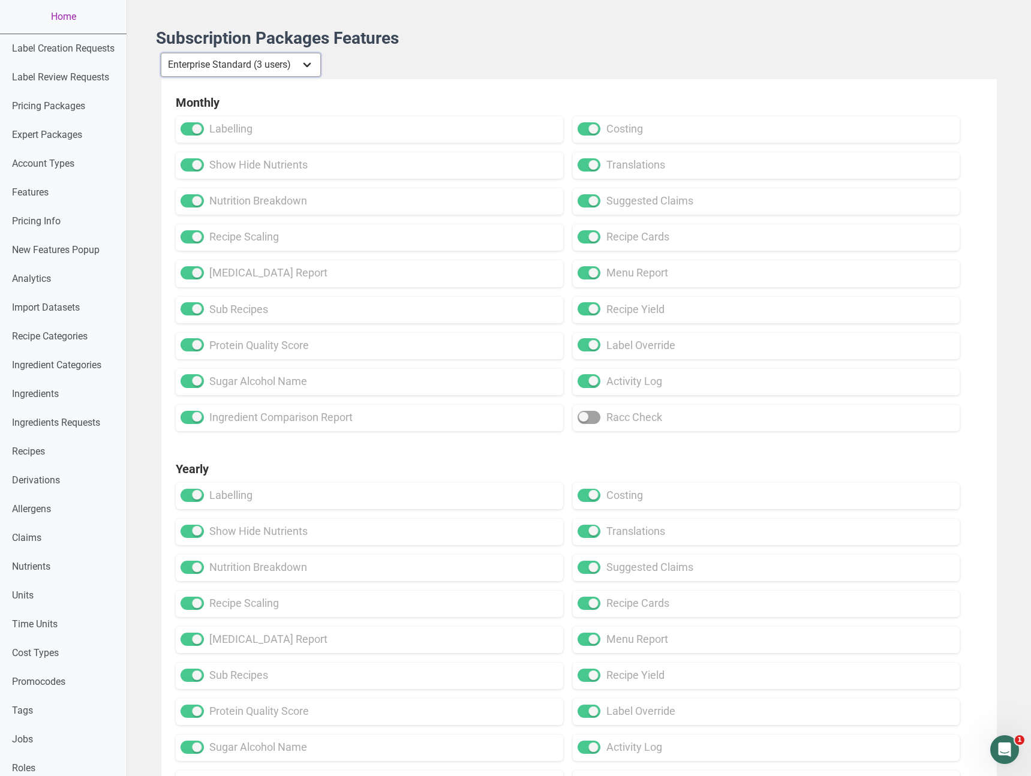
click at [255, 64] on select "Individual Essential Pro Business Old Enterprise 3 Users (799$) Old Enterprise …" at bounding box center [241, 65] width 160 height 24
click at [162, 53] on select "Individual Essential Pro Business Old Enterprise 3 Users (799$) Old Enterprise …" at bounding box center [241, 65] width 160 height 24
click at [266, 59] on select "Individual Essential Pro Business Old Enterprise 3 Users (799$) Old Enterprise …" at bounding box center [241, 65] width 160 height 24
click at [162, 53] on select "Individual Essential Pro Business Old Enterprise 3 Users (799$) Old Enterprise …" at bounding box center [241, 65] width 160 height 24
click at [252, 76] on select "Individual Essential Pro Business Old Enterprise 3 Users (799$) Old Enterprise …" at bounding box center [241, 65] width 160 height 24
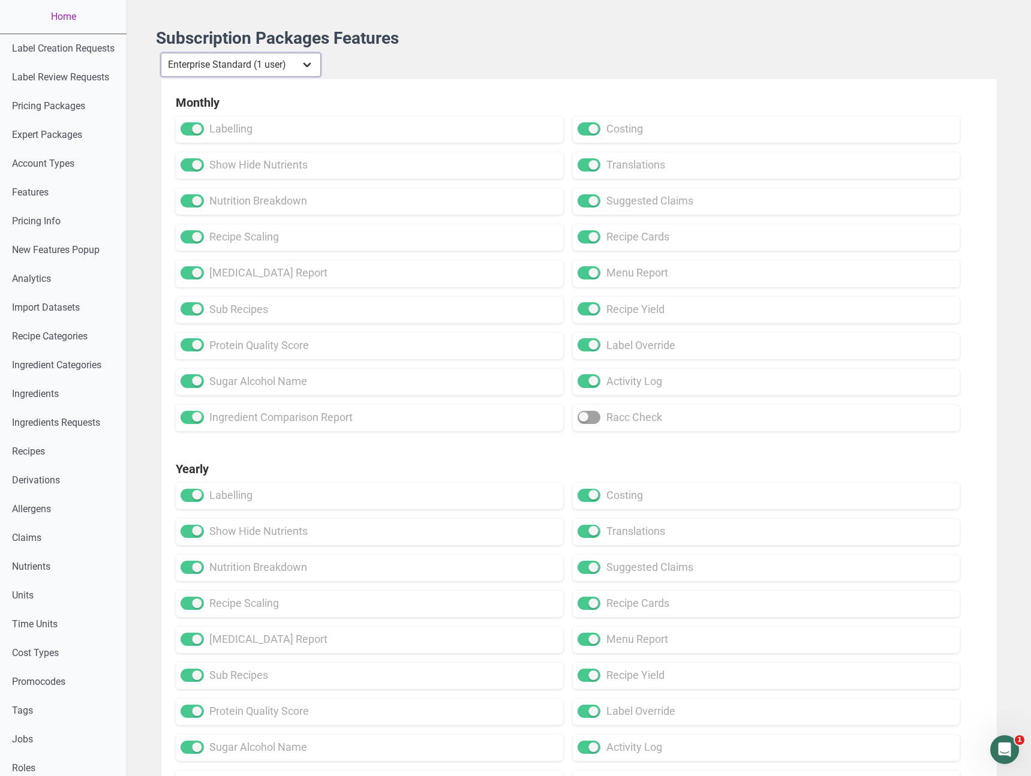
select select "9"
click at [162, 53] on select "Individual Essential Pro Business Old Enterprise 3 Users (799$) Old Enterprise …" at bounding box center [241, 65] width 160 height 24
click at [320, 443] on div "Monthly labelling costing show hide nutrients translations nutrition breakdown …" at bounding box center [579, 262] width 836 height 367
